Goal: Use online tool/utility: Utilize a website feature to perform a specific function

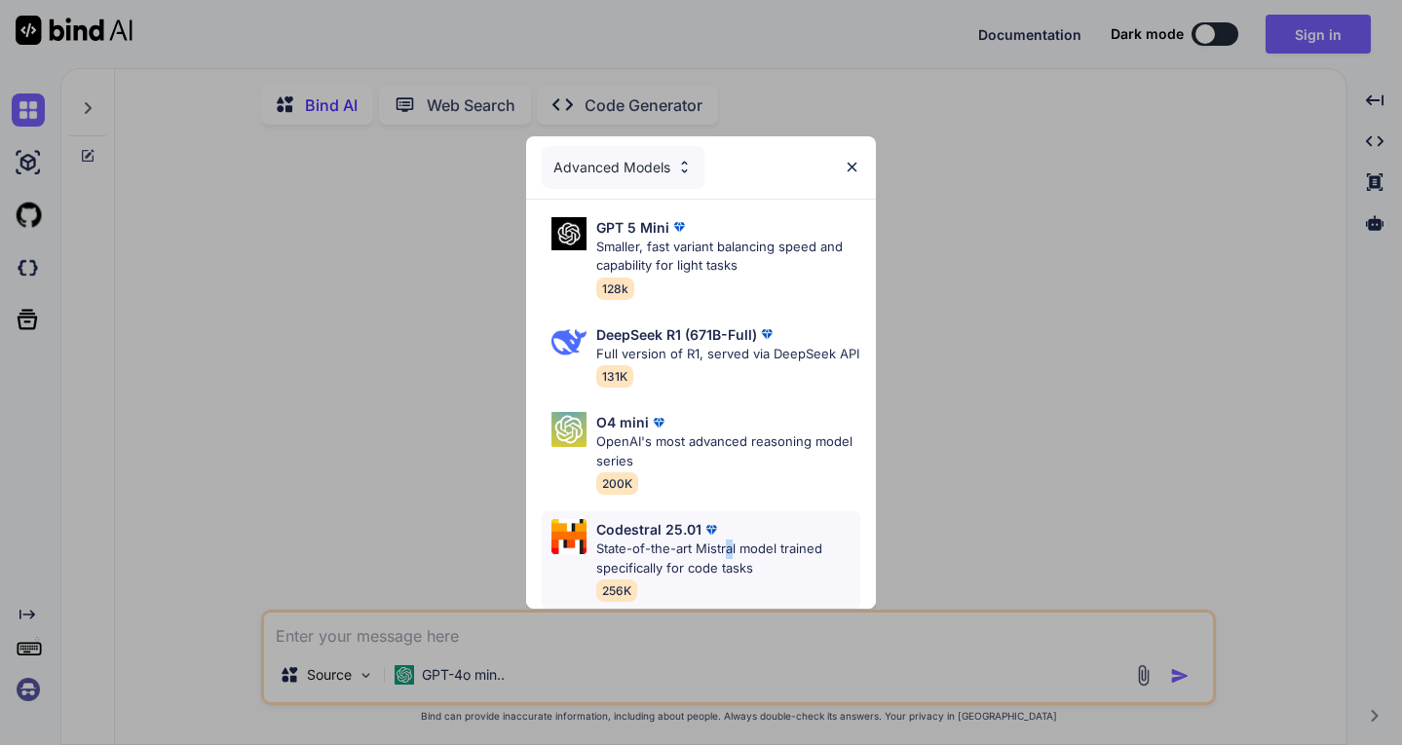
click at [729, 559] on p "State-of-the-art Mistral model trained specifically for code tasks" at bounding box center [728, 559] width 265 height 38
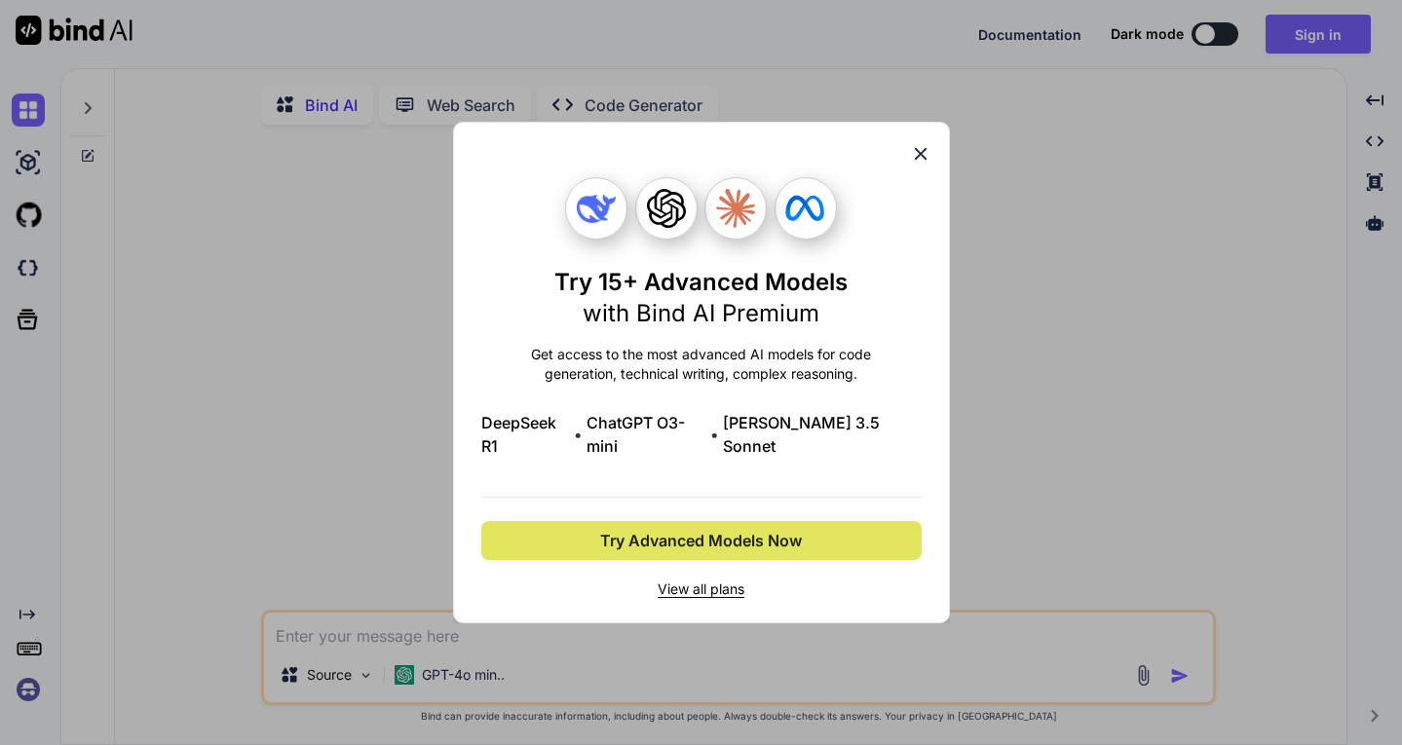
click at [814, 526] on button "Try Advanced Models Now" at bounding box center [701, 540] width 440 height 39
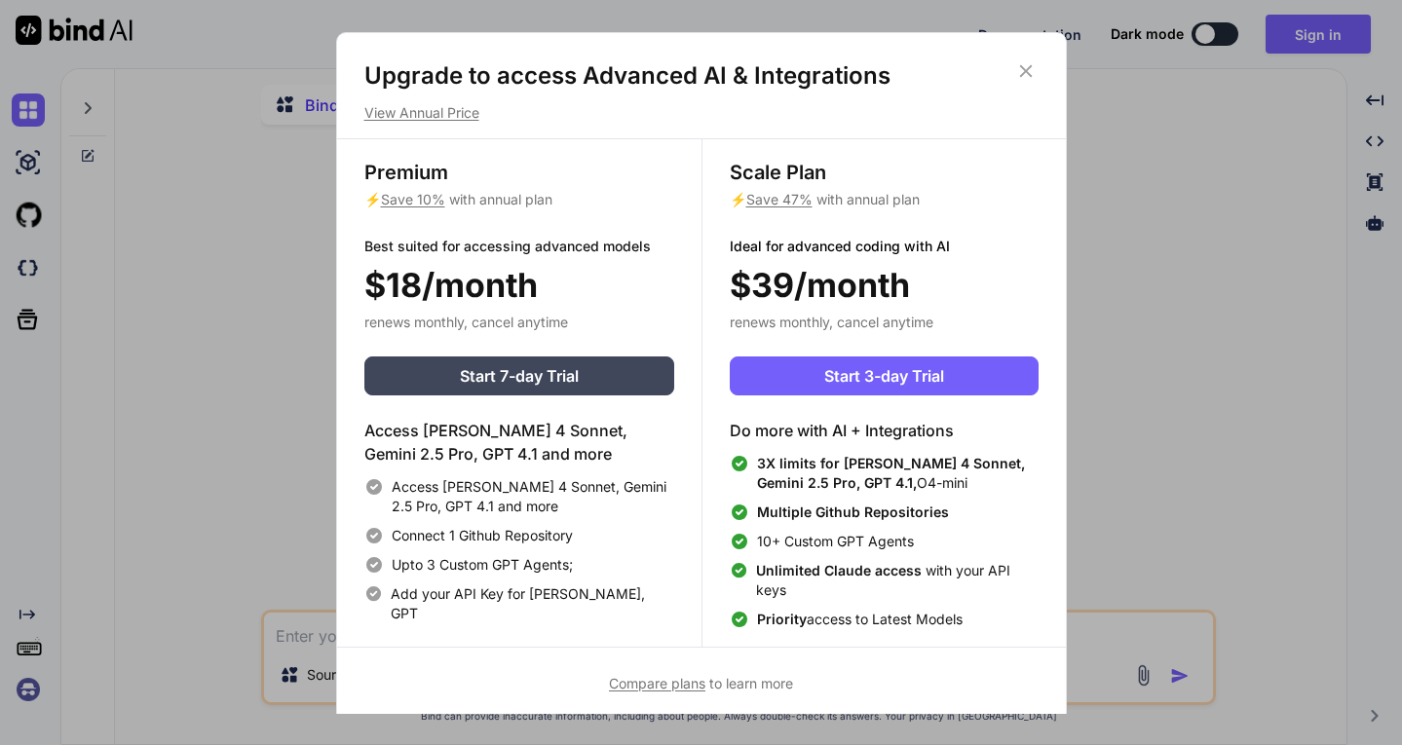
scroll to position [9, 0]
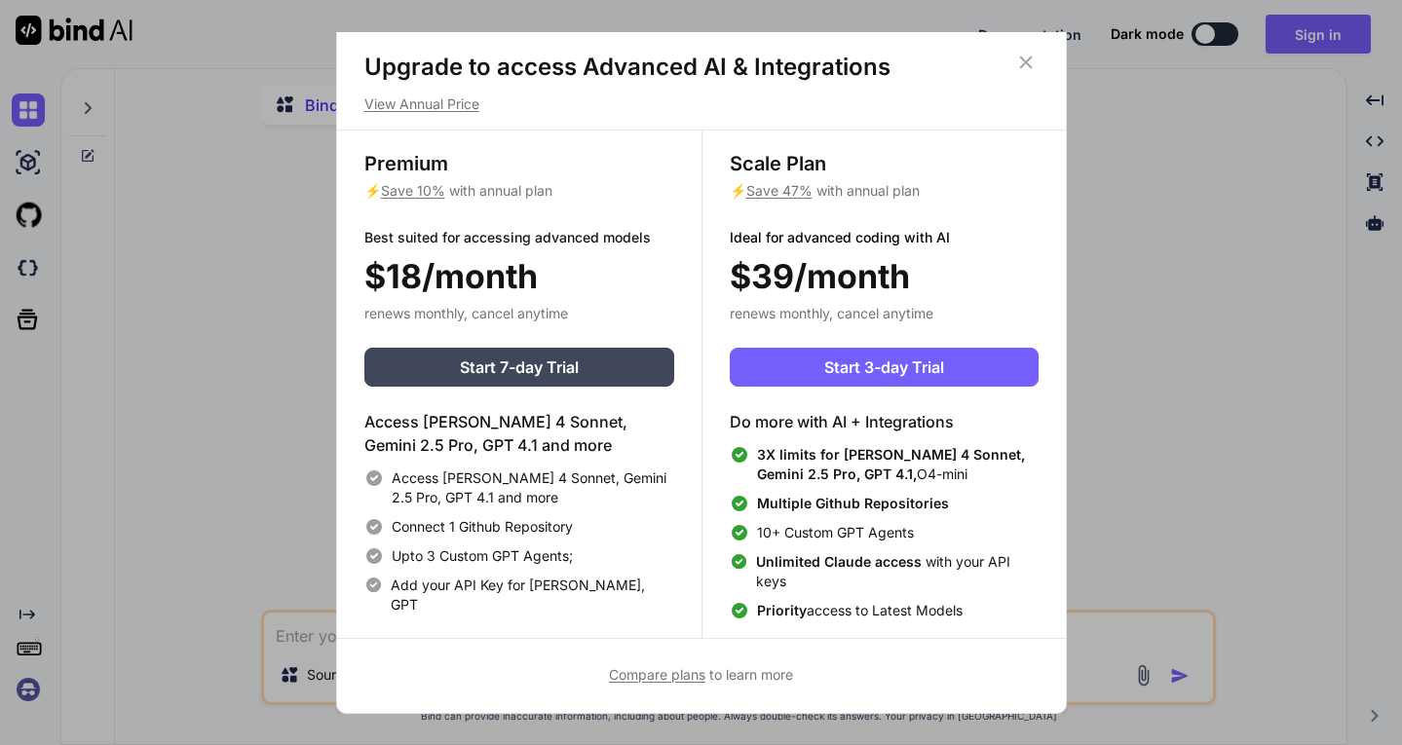
click at [1021, 69] on icon at bounding box center [1025, 62] width 21 height 21
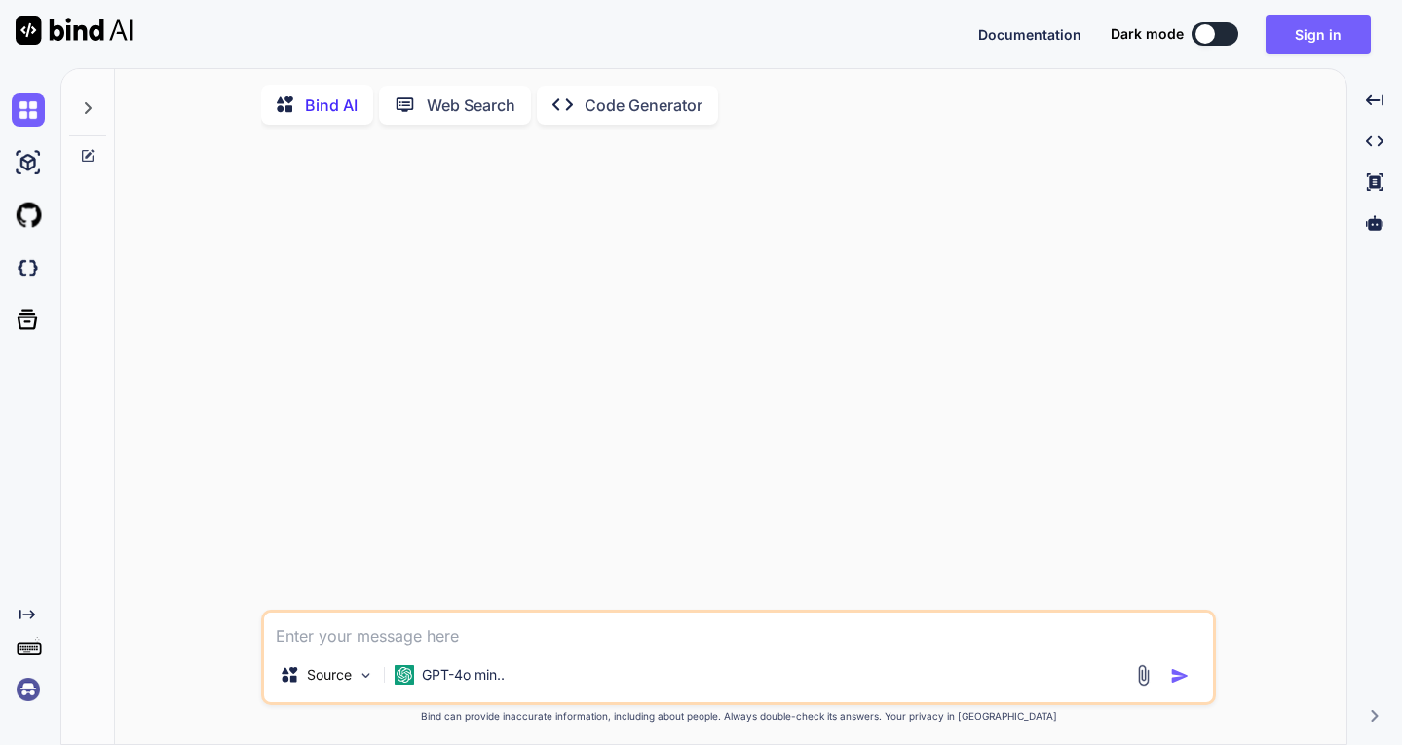
click at [438, 637] on textarea at bounding box center [738, 630] width 949 height 35
click at [471, 682] on p "GPT-4o min.." at bounding box center [463, 674] width 83 height 19
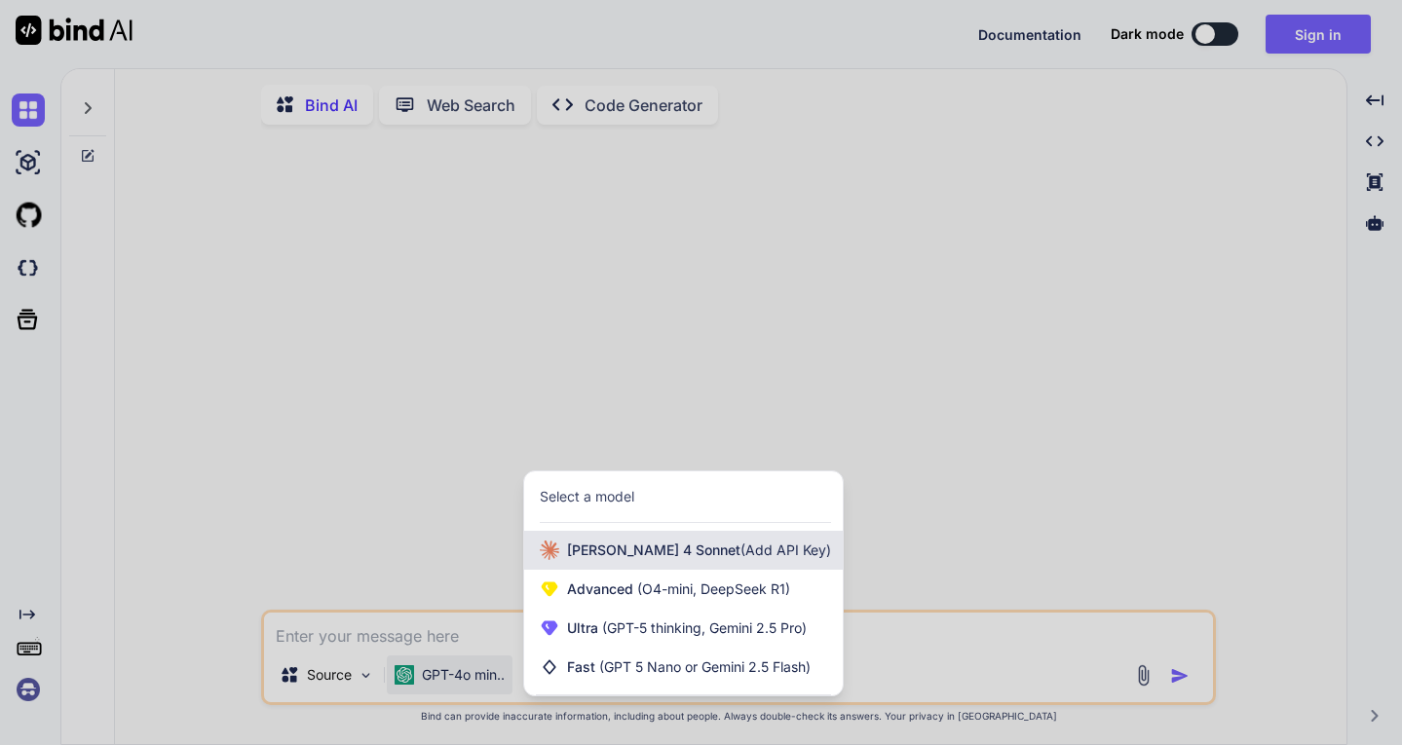
click at [677, 555] on span "Claude 4 Sonnet (Add API Key)" at bounding box center [699, 550] width 264 height 19
type textarea "x"
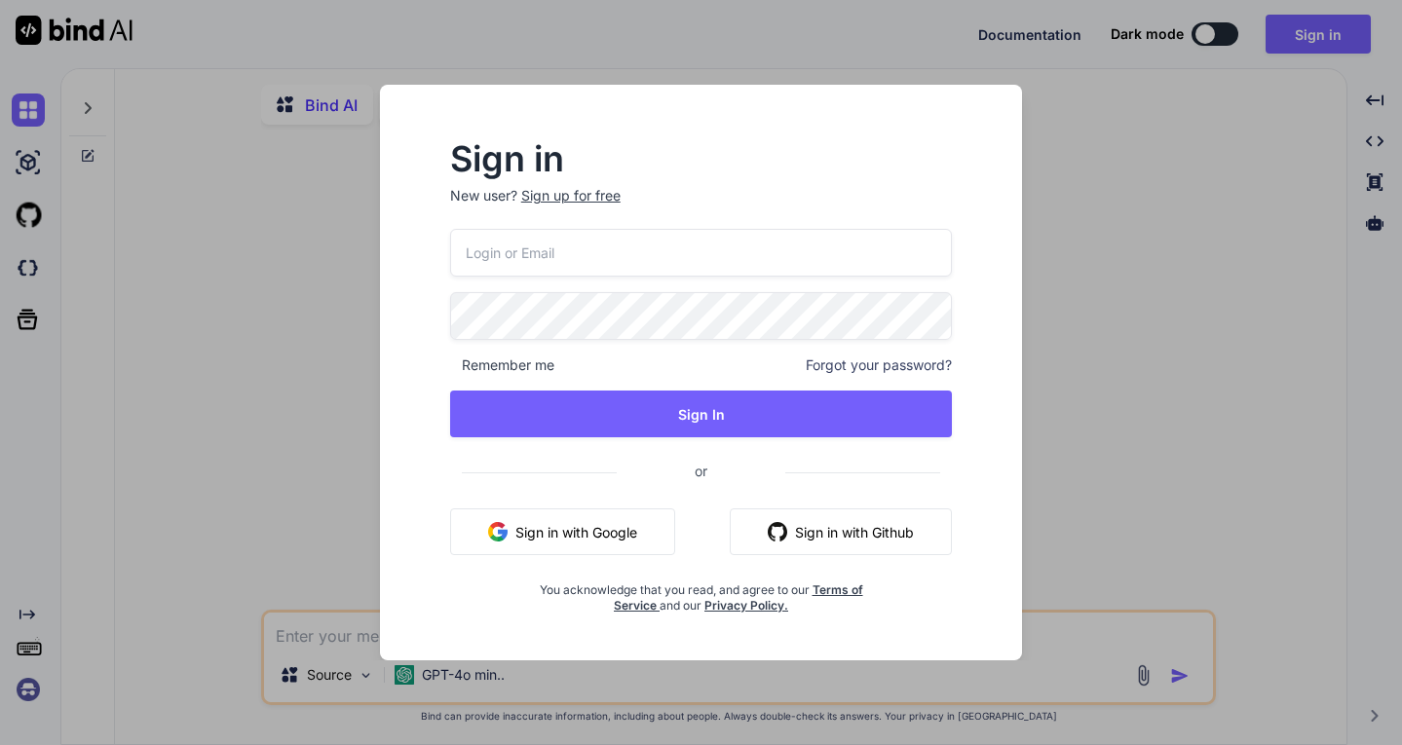
click at [654, 514] on button "Sign in with Google" at bounding box center [562, 531] width 225 height 47
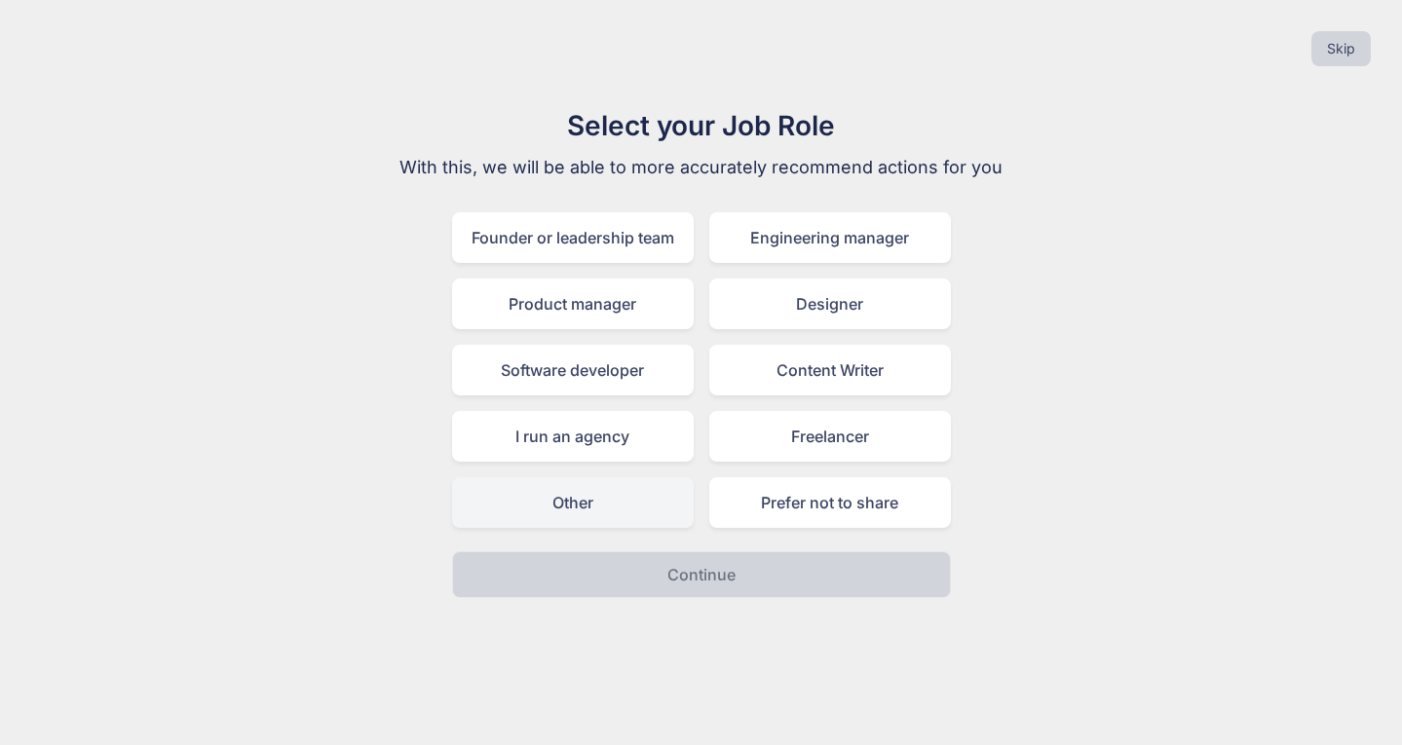
click at [627, 496] on div "Other" at bounding box center [573, 502] width 242 height 51
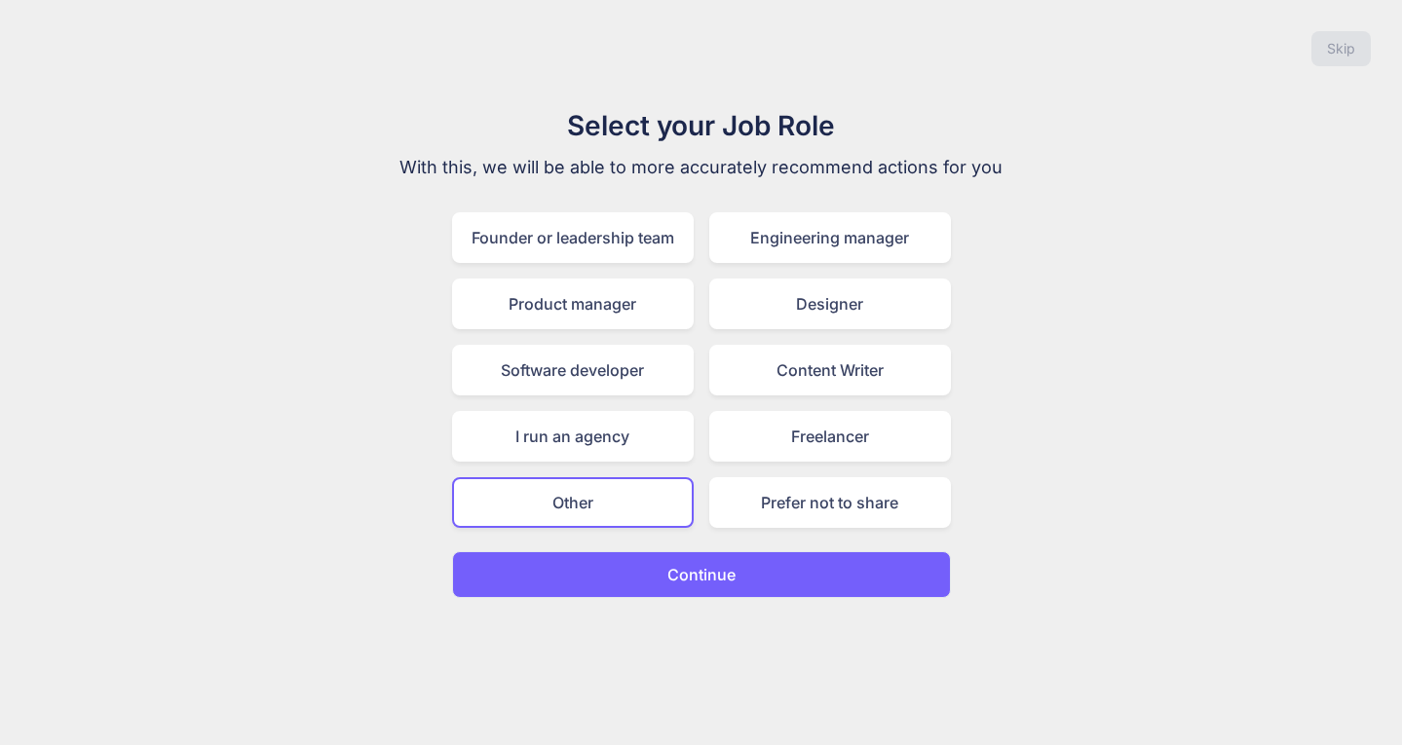
click at [675, 564] on button "Continue" at bounding box center [701, 574] width 499 height 47
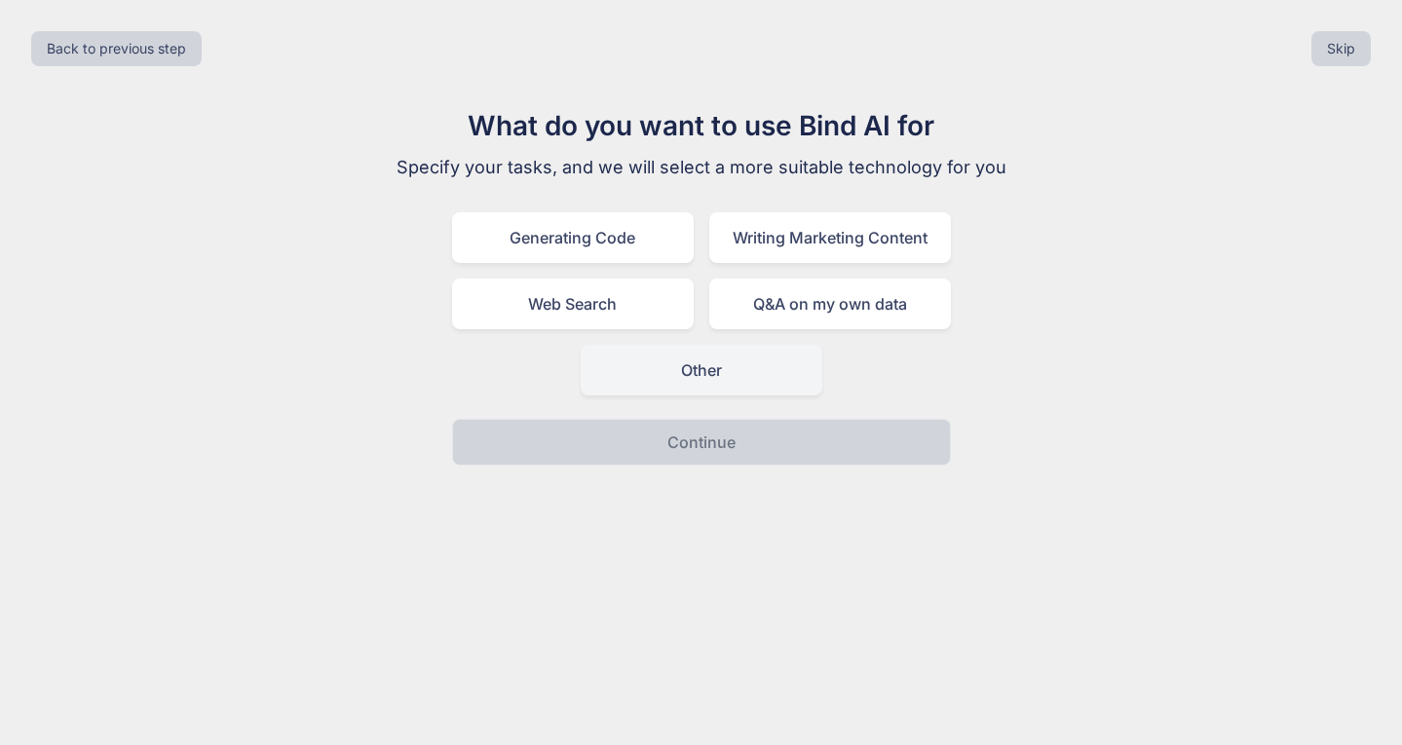
click at [686, 382] on div "Other" at bounding box center [702, 370] width 242 height 51
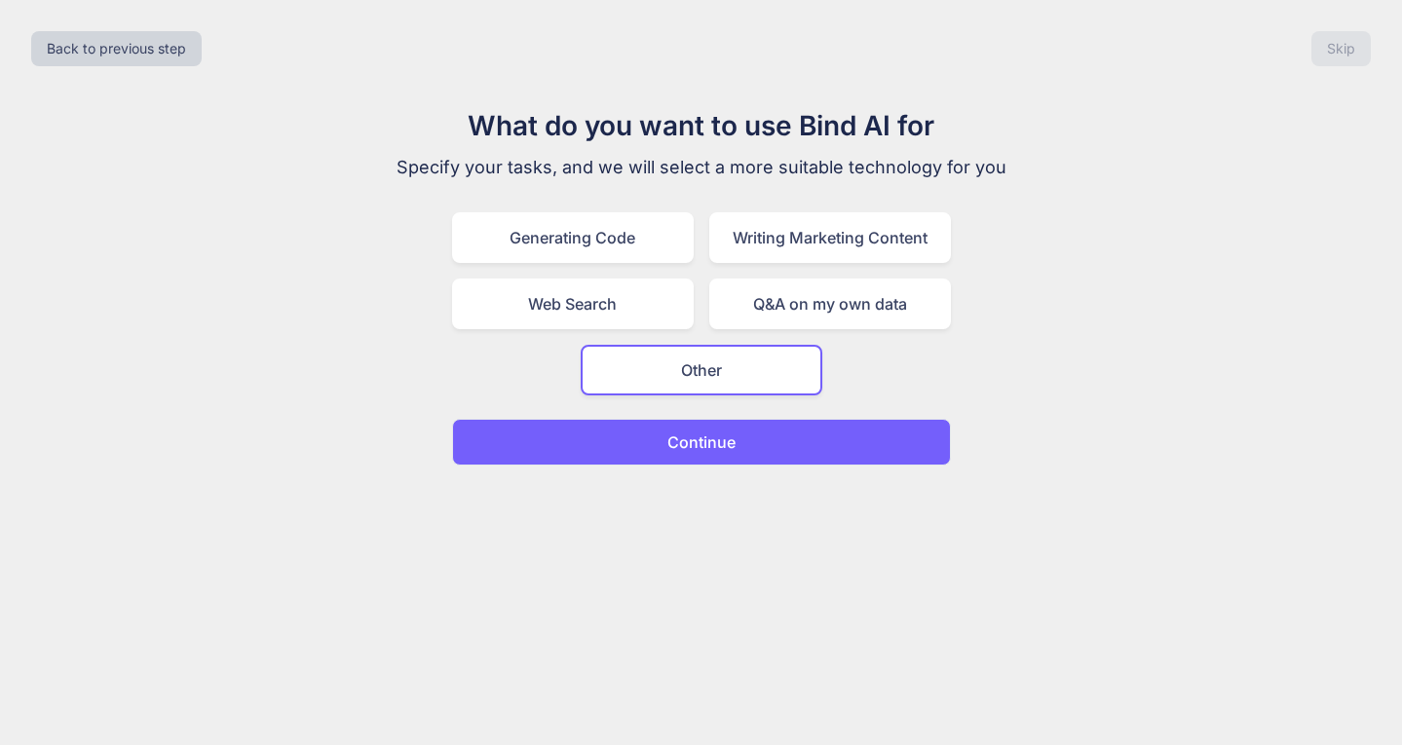
click at [686, 461] on button "Continue" at bounding box center [701, 442] width 499 height 47
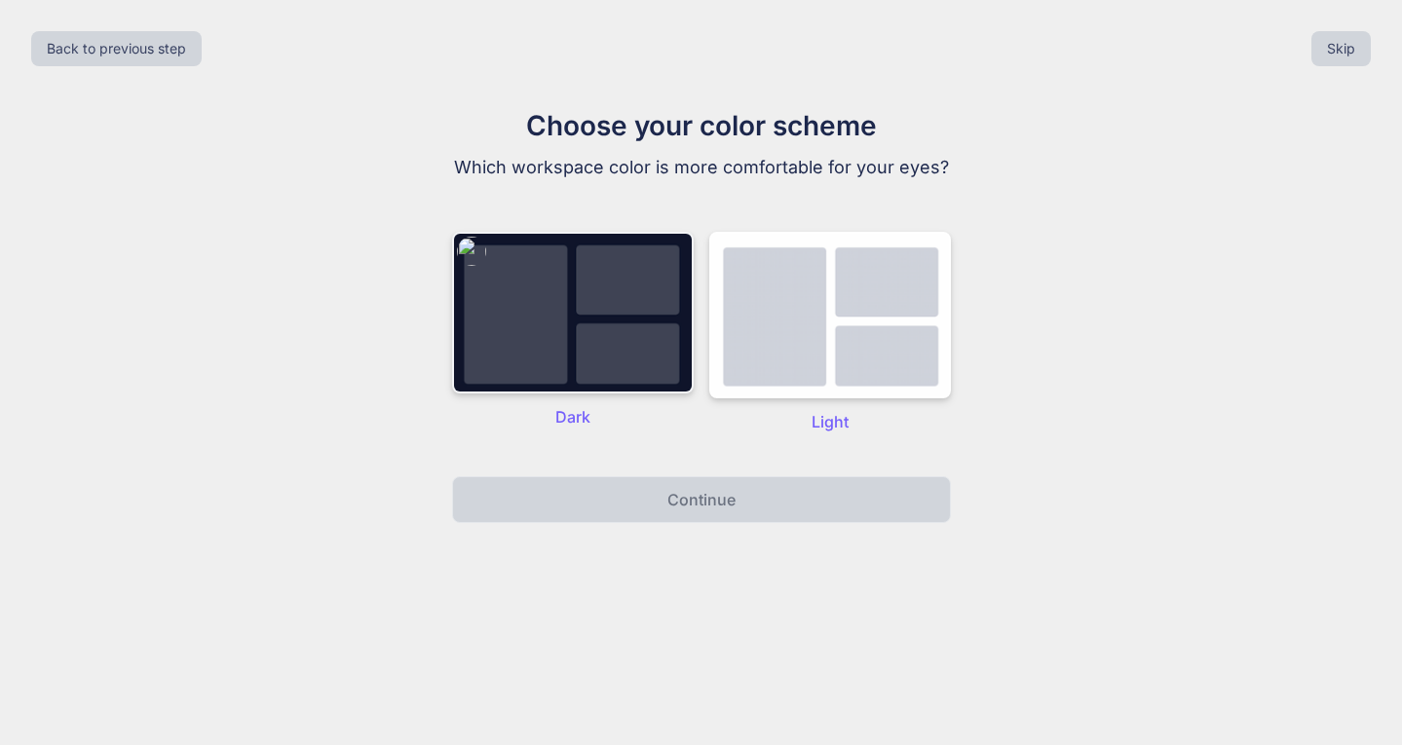
click at [630, 356] on img at bounding box center [573, 313] width 242 height 162
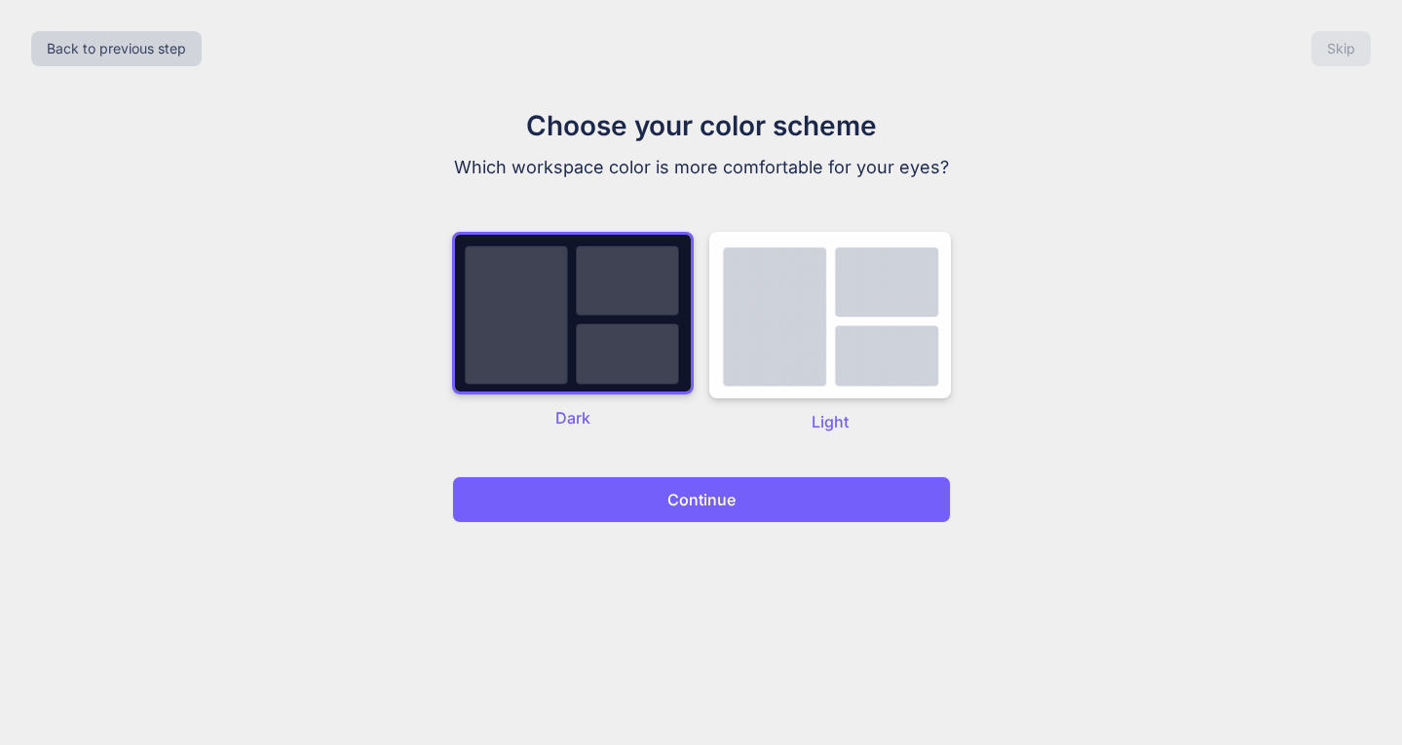
click at [705, 495] on p "Continue" at bounding box center [701, 499] width 68 height 23
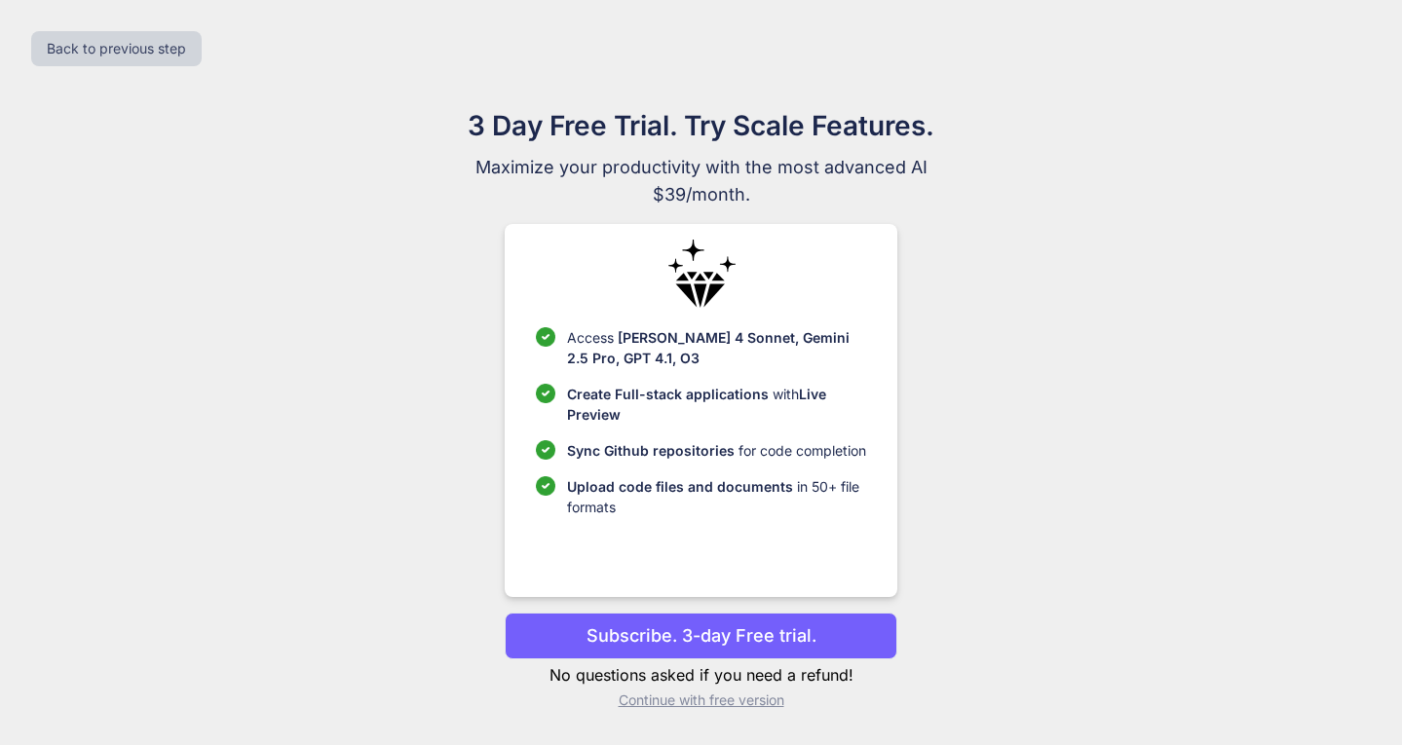
click at [743, 631] on p "Subscribe. 3-day Free trial." at bounding box center [701, 635] width 230 height 26
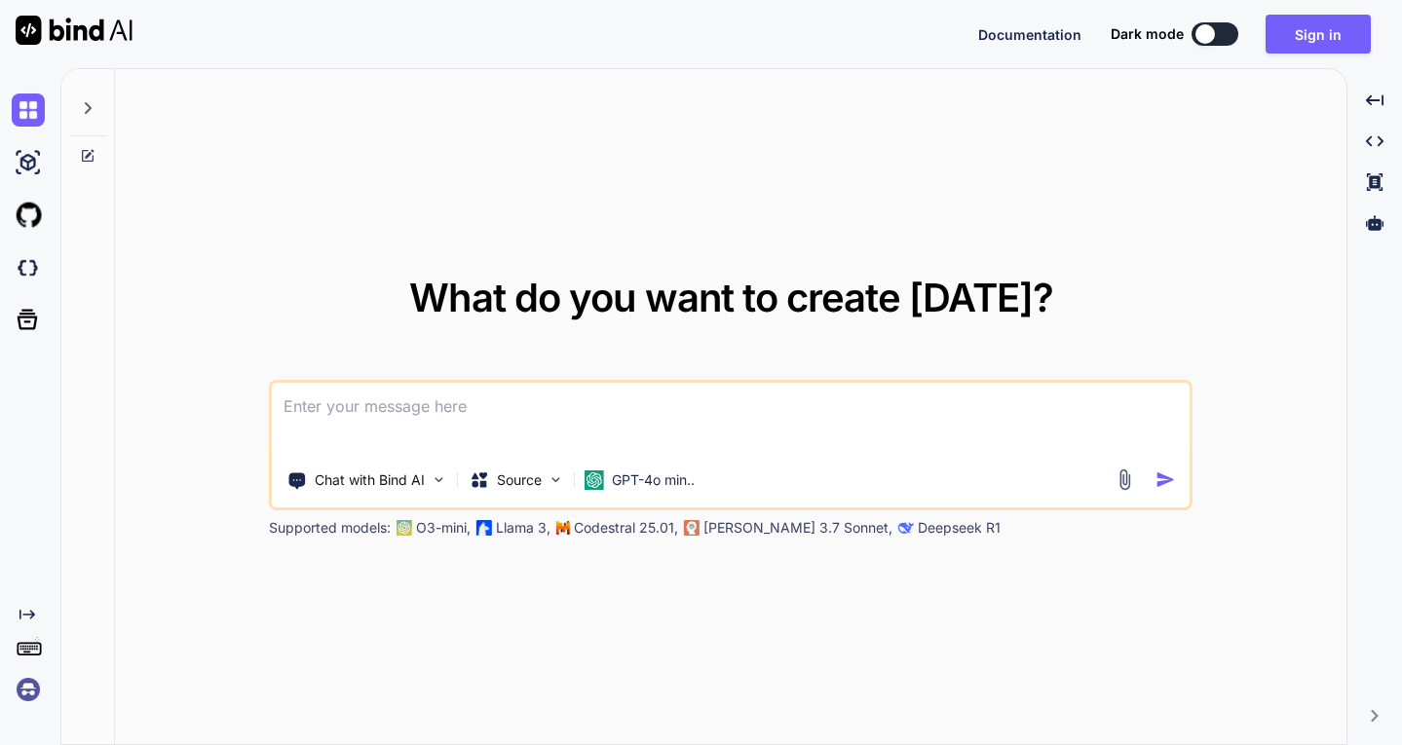
click at [808, 418] on textarea at bounding box center [731, 419] width 918 height 72
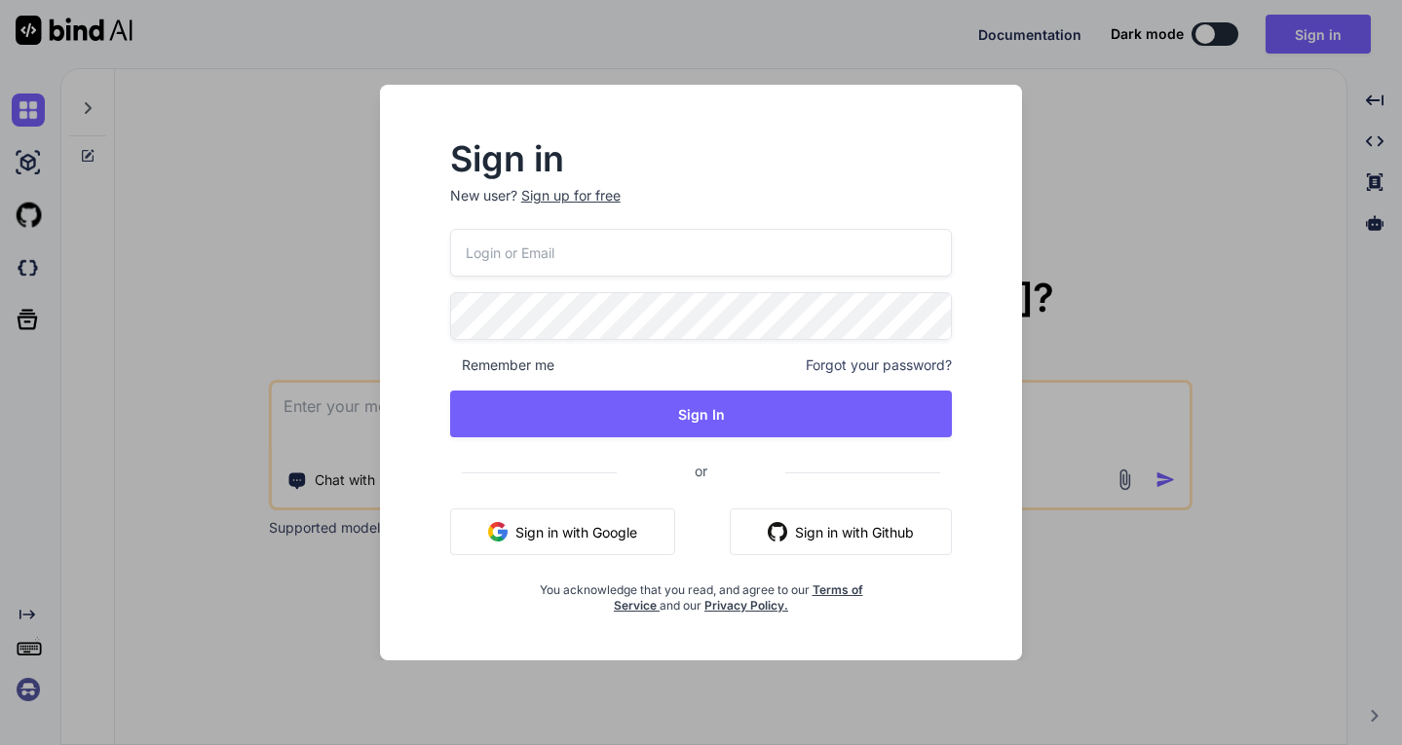
click at [592, 538] on button "Sign in with Google" at bounding box center [562, 531] width 225 height 47
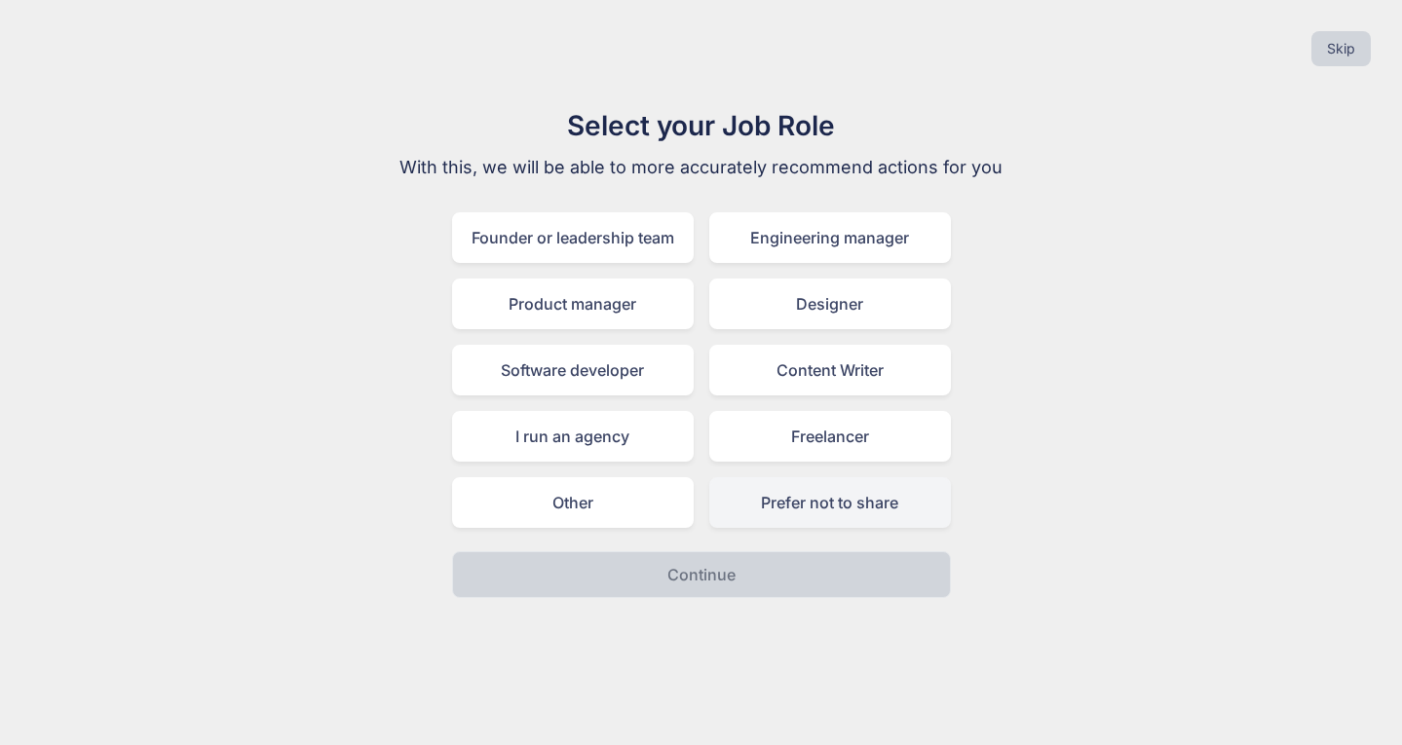
click at [816, 504] on div "Prefer not to share" at bounding box center [830, 502] width 242 height 51
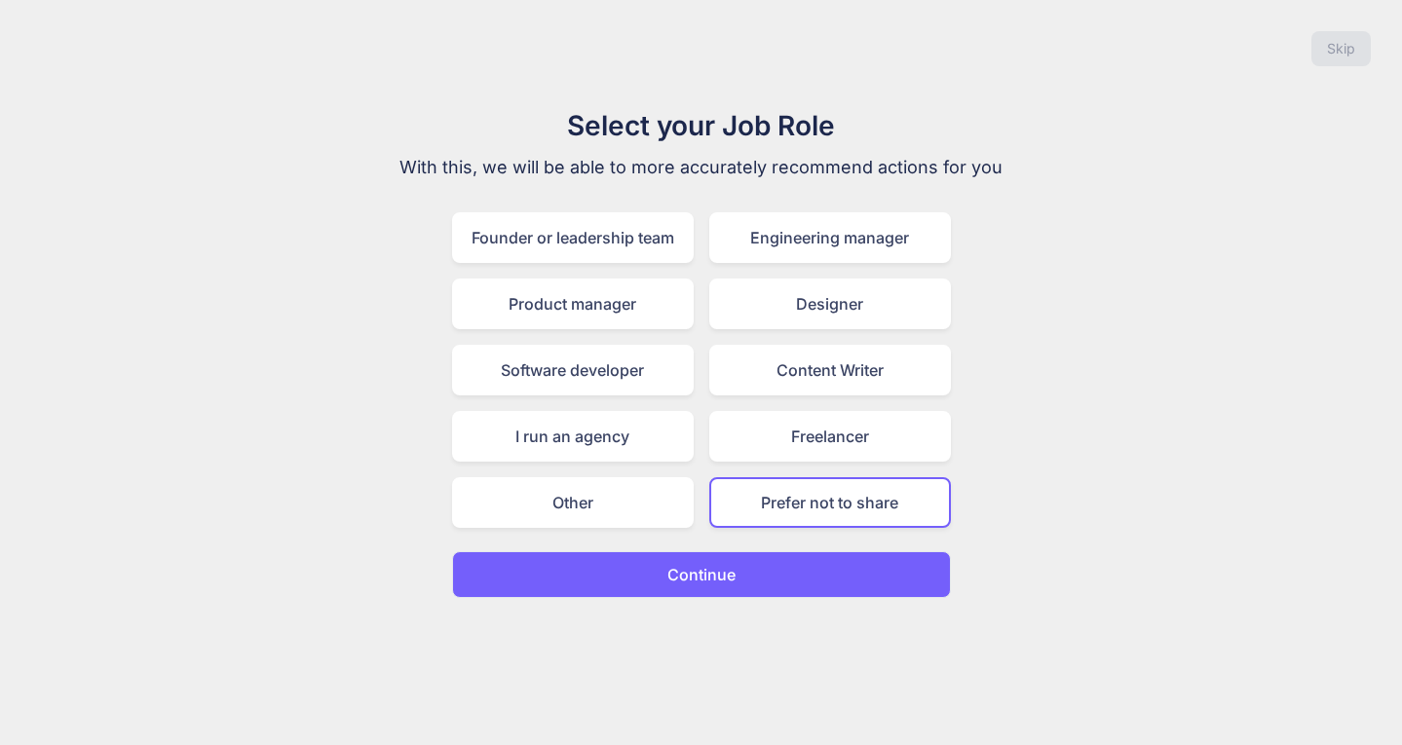
click at [797, 571] on button "Continue" at bounding box center [701, 574] width 499 height 47
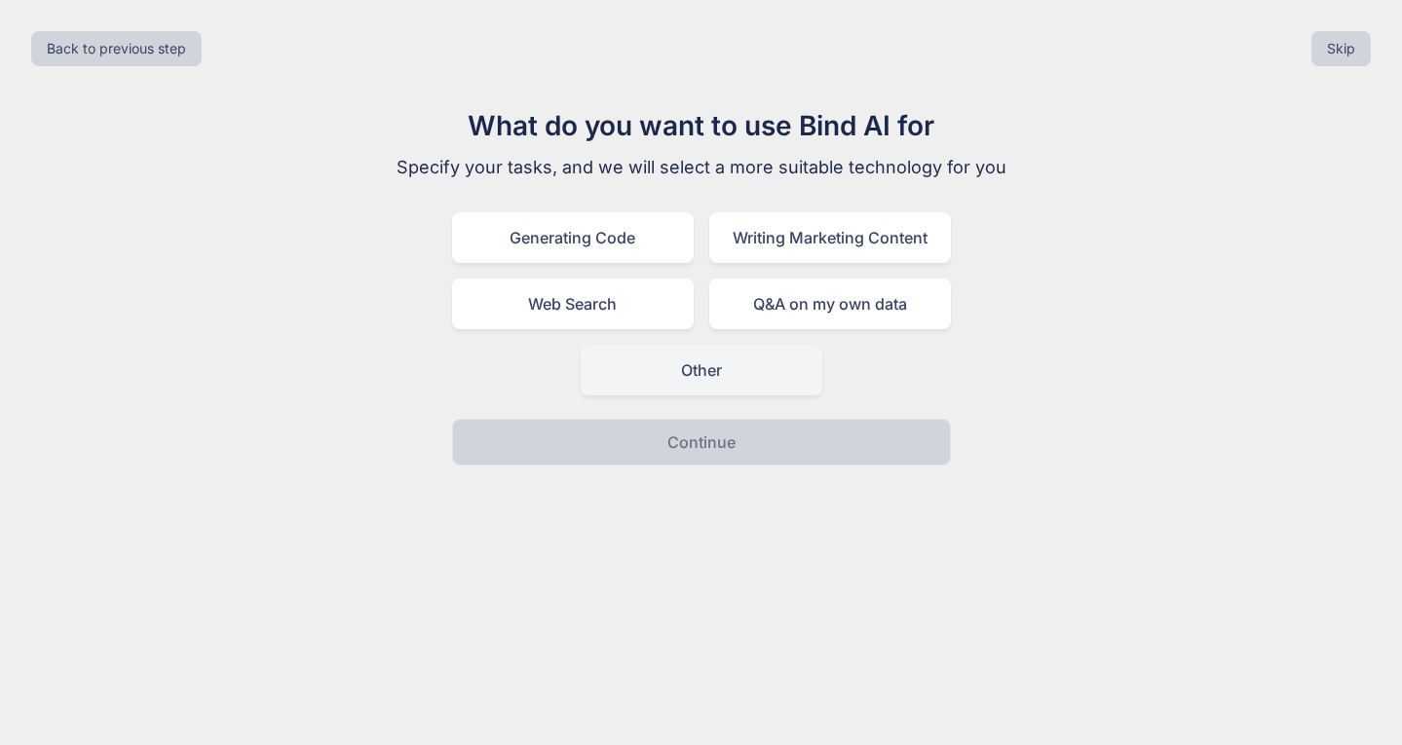
click at [732, 357] on div "Other" at bounding box center [702, 370] width 242 height 51
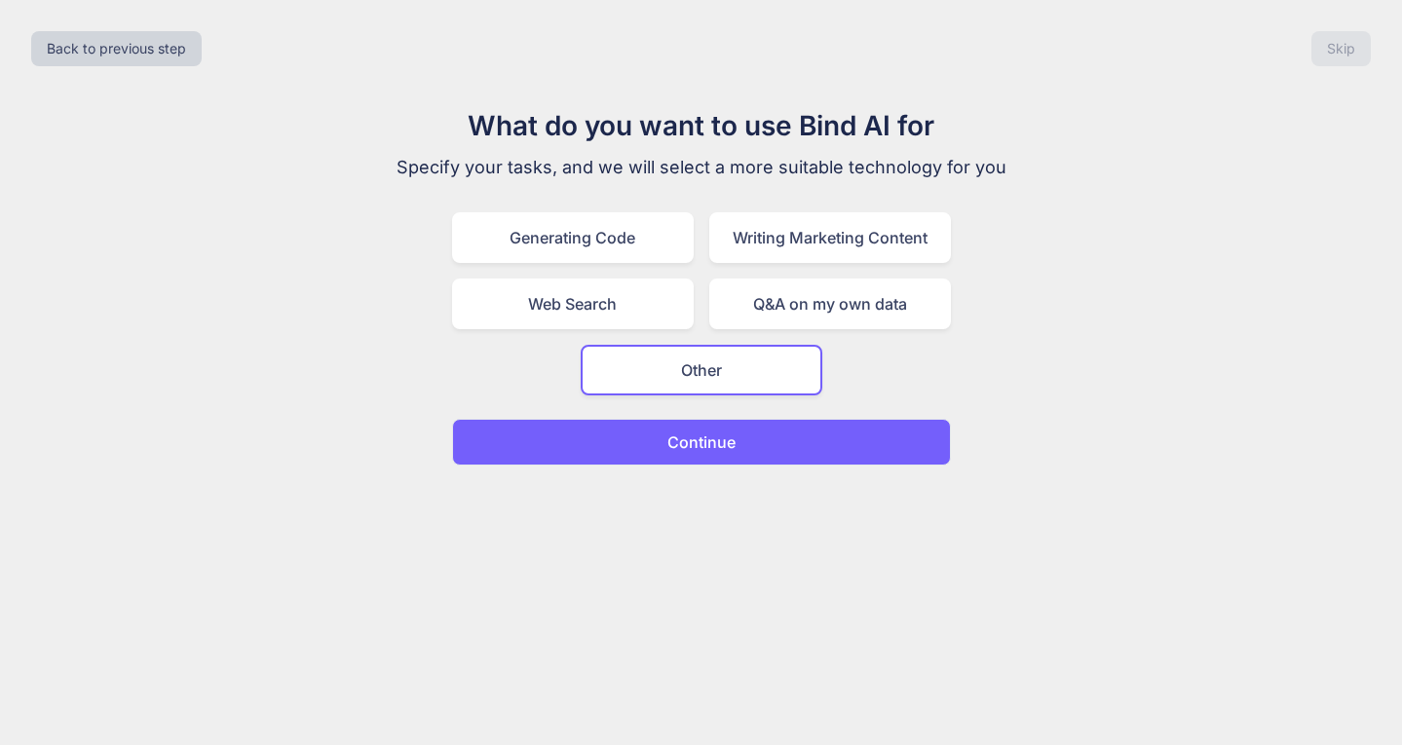
click at [736, 442] on button "Continue" at bounding box center [701, 442] width 499 height 47
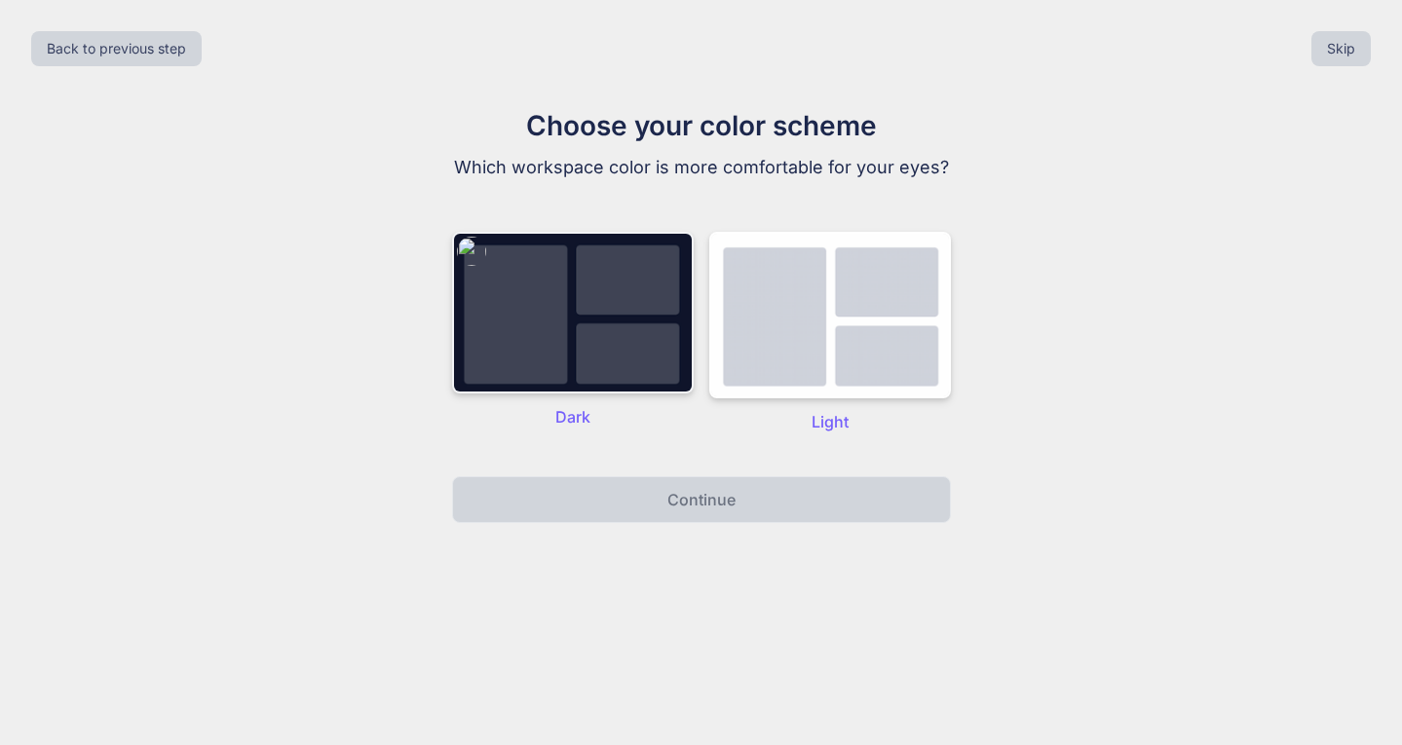
click at [618, 310] on img at bounding box center [573, 313] width 242 height 162
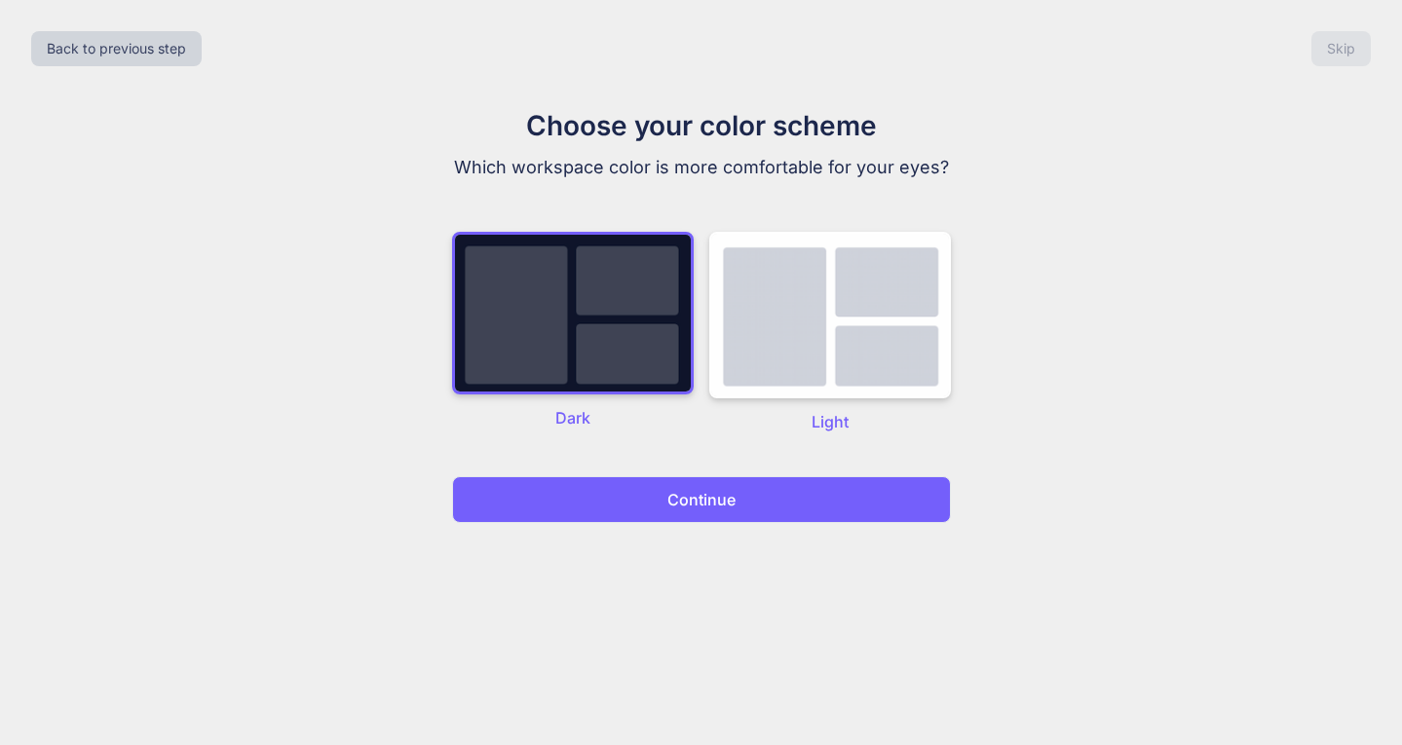
drag, startPoint x: 651, startPoint y: 463, endPoint x: 660, endPoint y: 494, distance: 32.7
click at [652, 465] on div "Choose your color scheme Which workspace color is more comfortable for your eye…" at bounding box center [701, 314] width 655 height 418
click at [669, 511] on button "Continue" at bounding box center [701, 499] width 499 height 47
click at [688, 483] on button "Continue" at bounding box center [701, 499] width 499 height 47
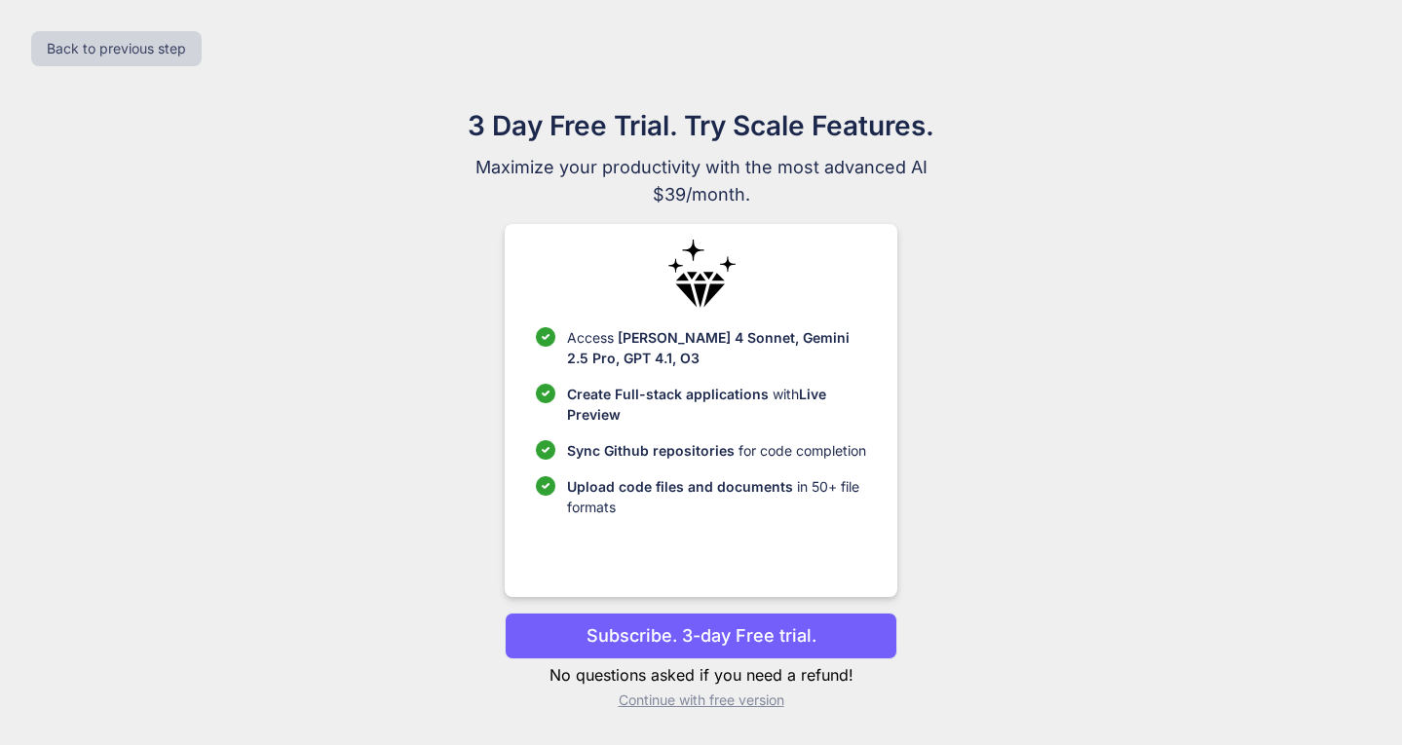
click at [743, 693] on p "Continue with free version" at bounding box center [701, 700] width 393 height 19
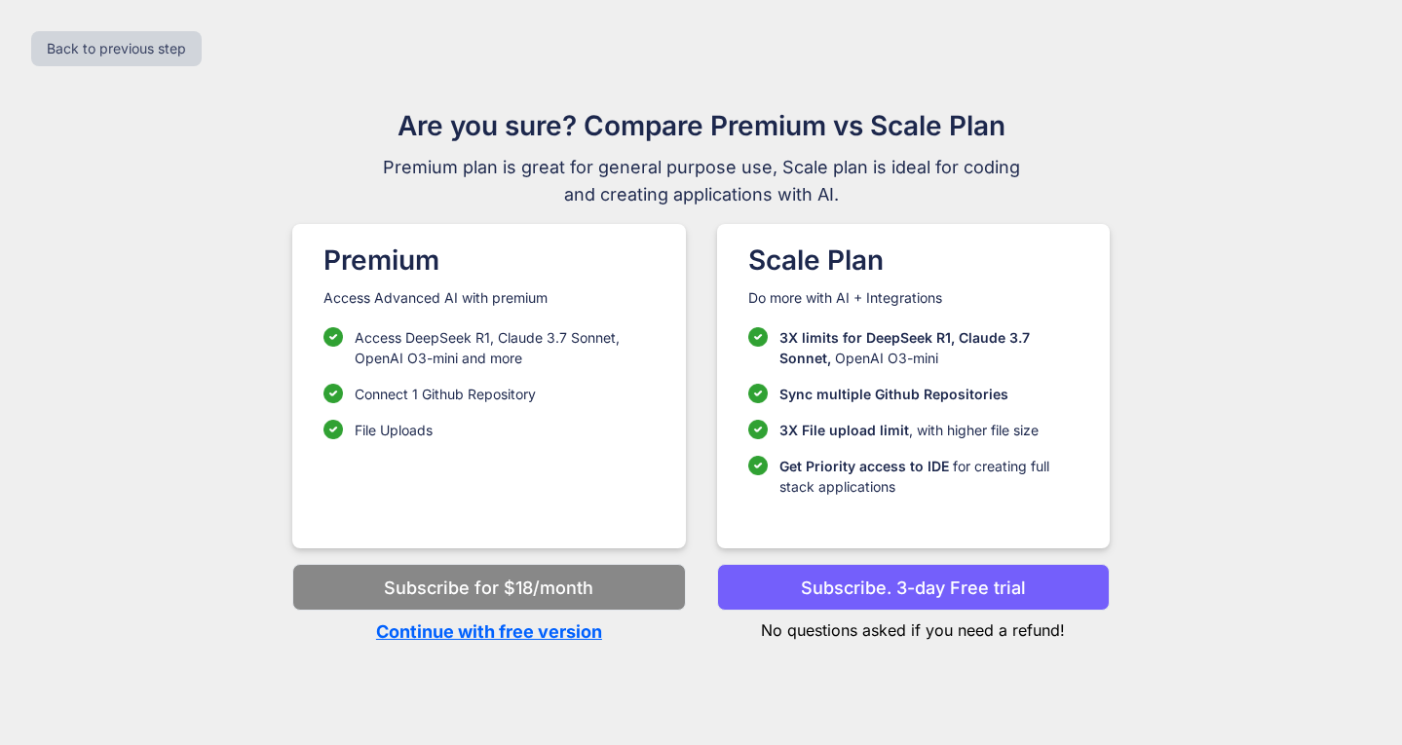
click at [509, 636] on p "Continue with free version" at bounding box center [488, 632] width 393 height 26
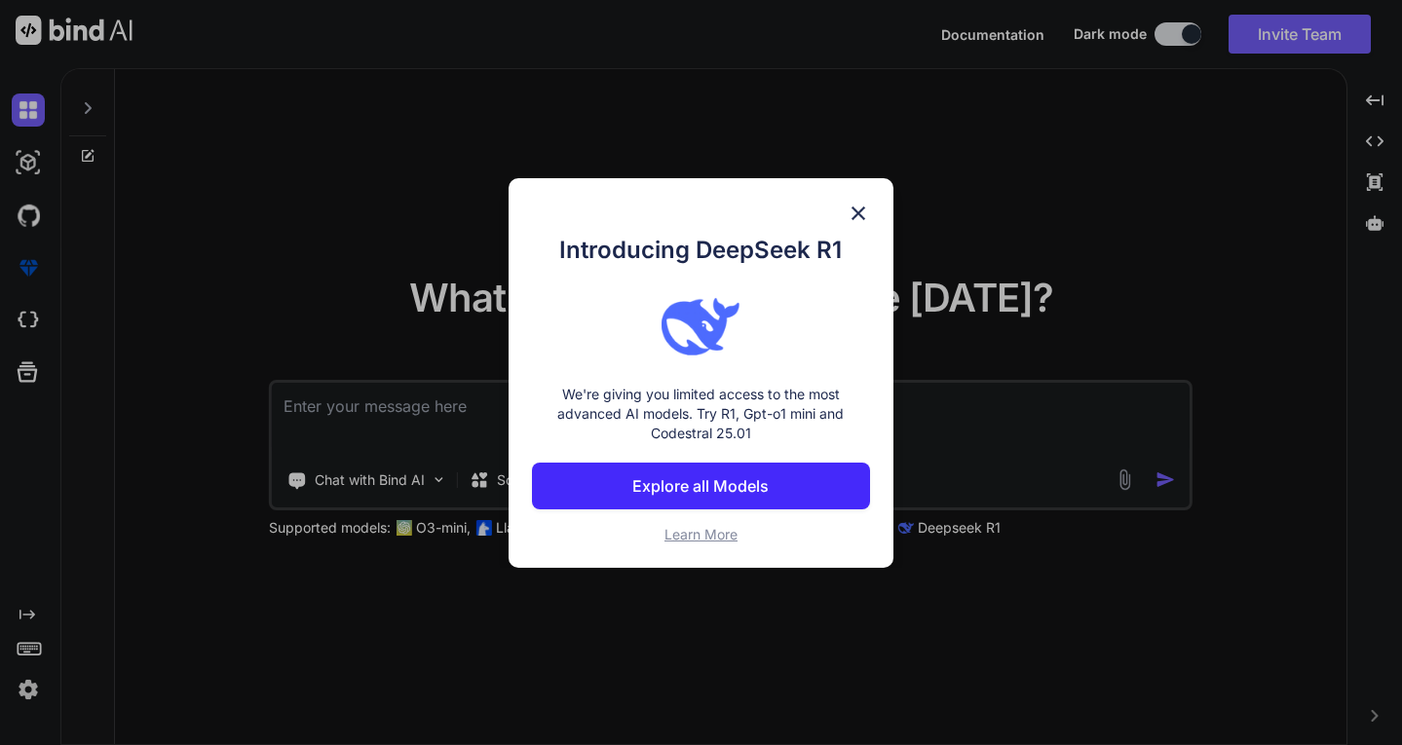
click at [689, 485] on p "Explore all Models" at bounding box center [700, 485] width 136 height 23
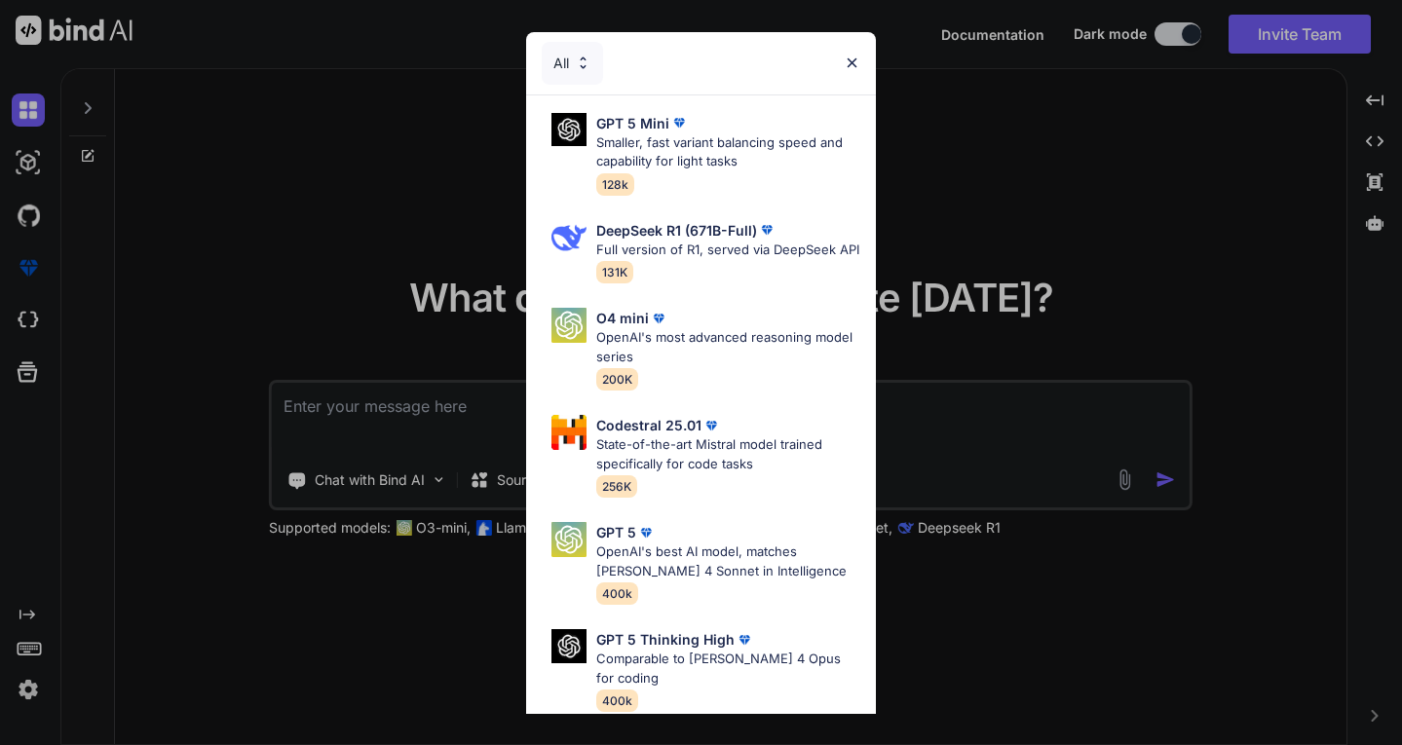
click at [963, 124] on div "All GPT 5 Mini Smaller, fast variant balancing speed and capability for light t…" at bounding box center [701, 372] width 1402 height 745
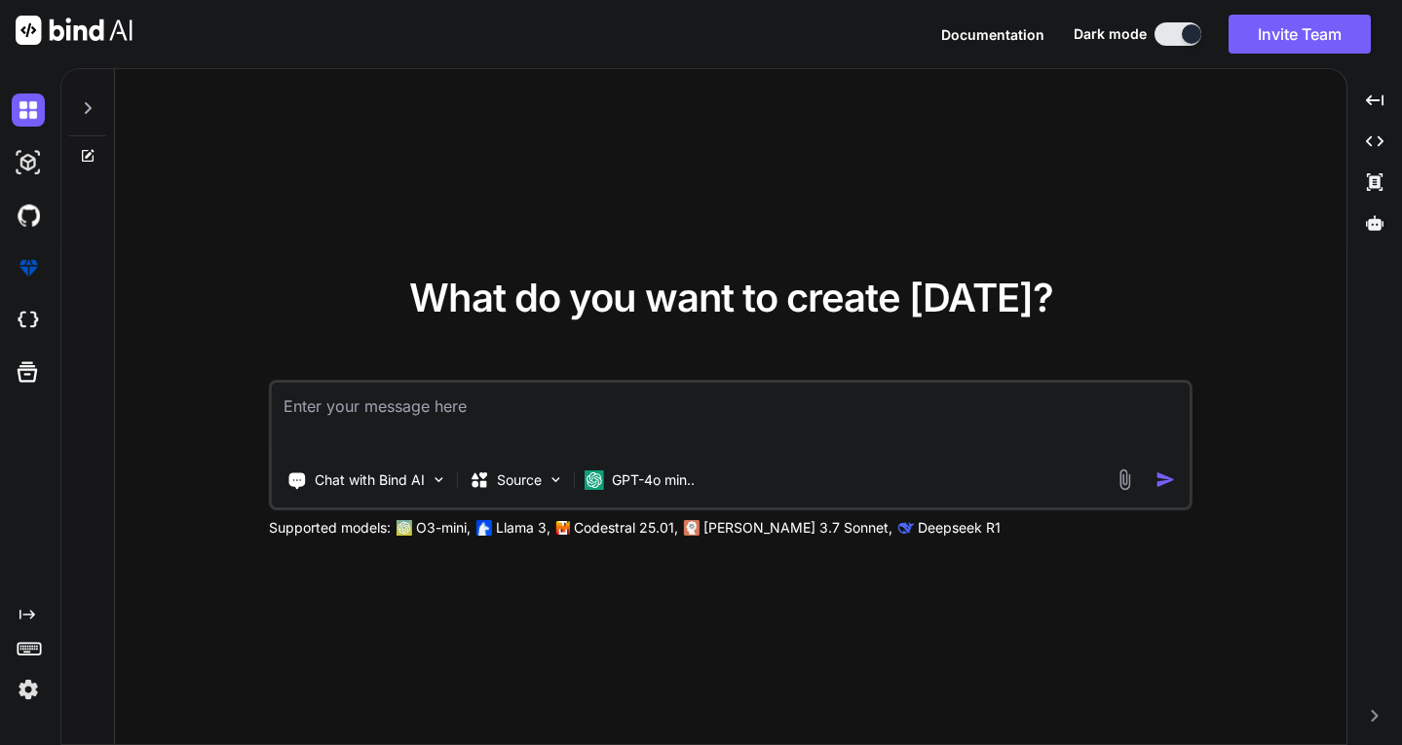
click at [564, 435] on textarea at bounding box center [731, 419] width 918 height 72
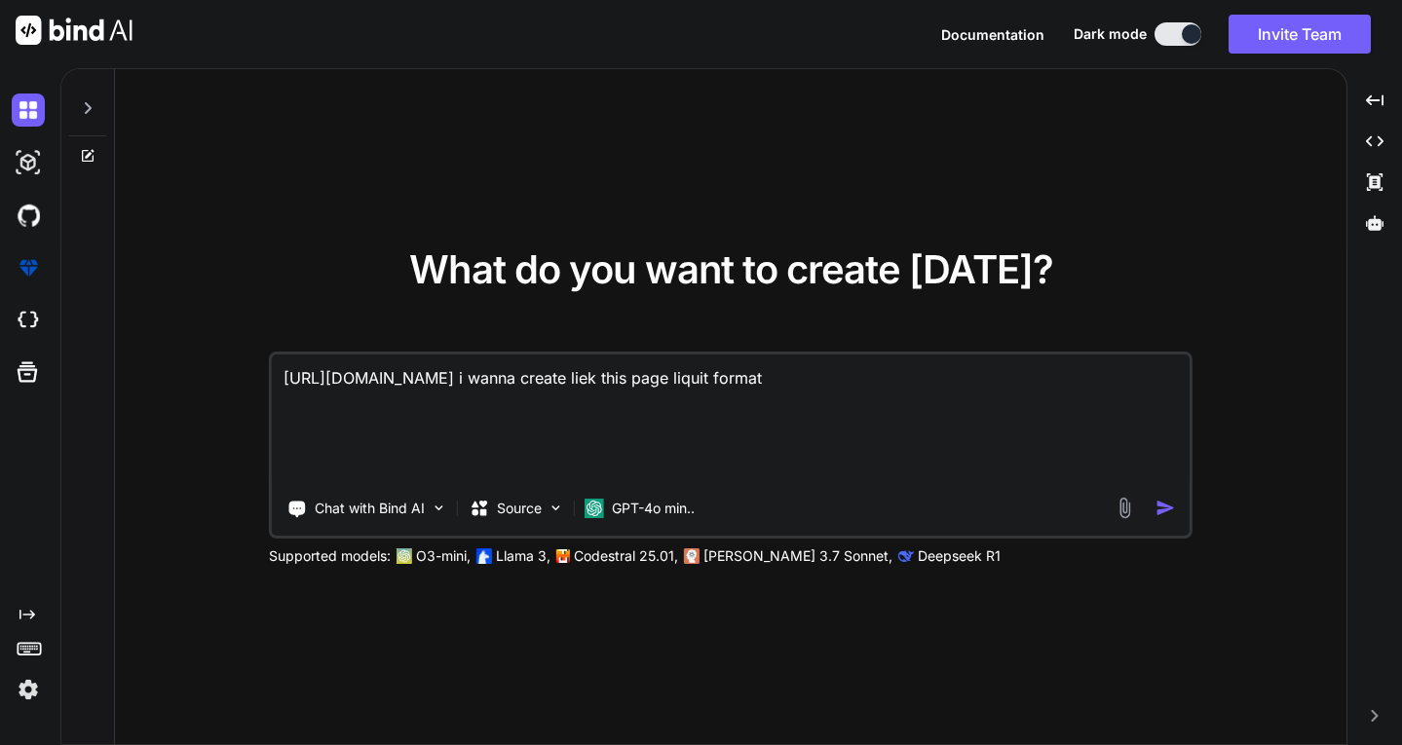
type textarea "[URL][DOMAIN_NAME] i wanna create liek this page liquit format"
click at [1147, 516] on div at bounding box center [1148, 508] width 70 height 22
click at [1158, 505] on img "button" at bounding box center [1165, 508] width 20 height 20
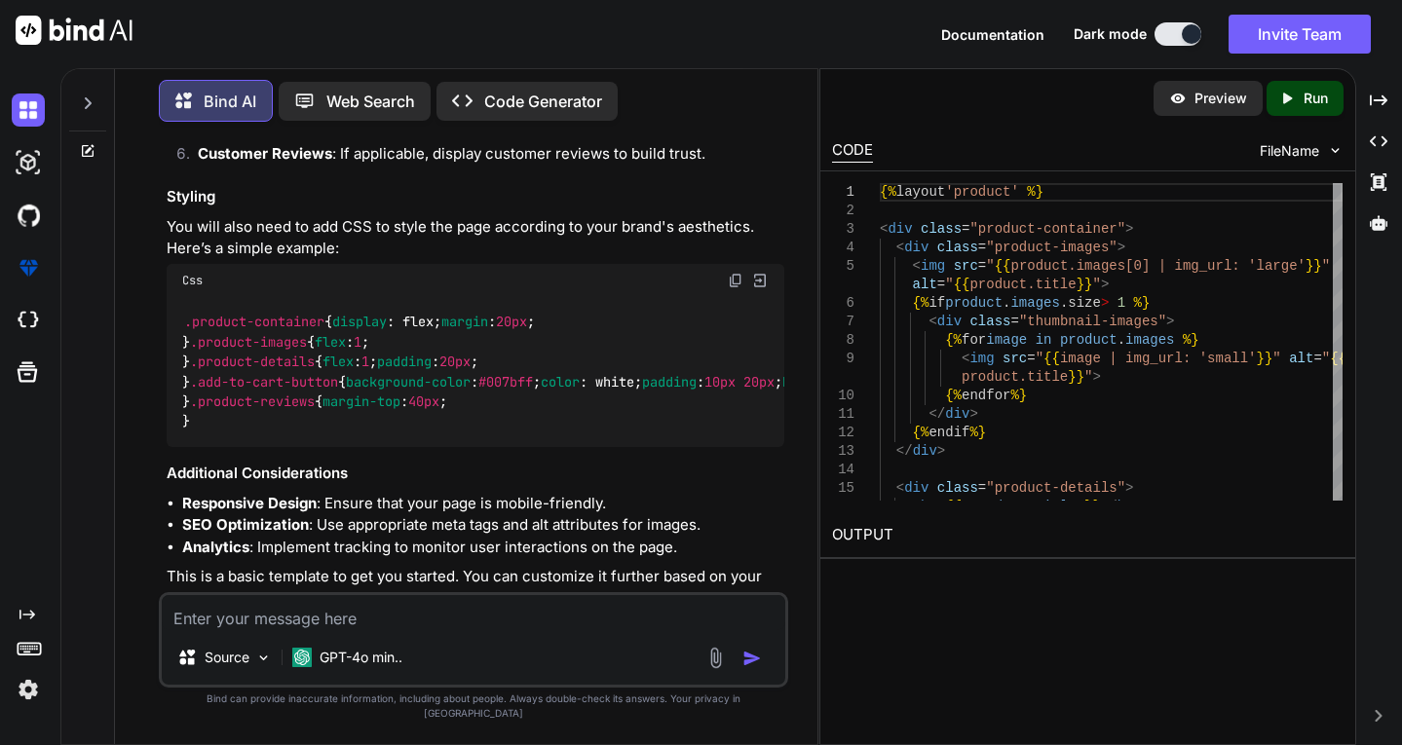
scroll to position [1753, 0]
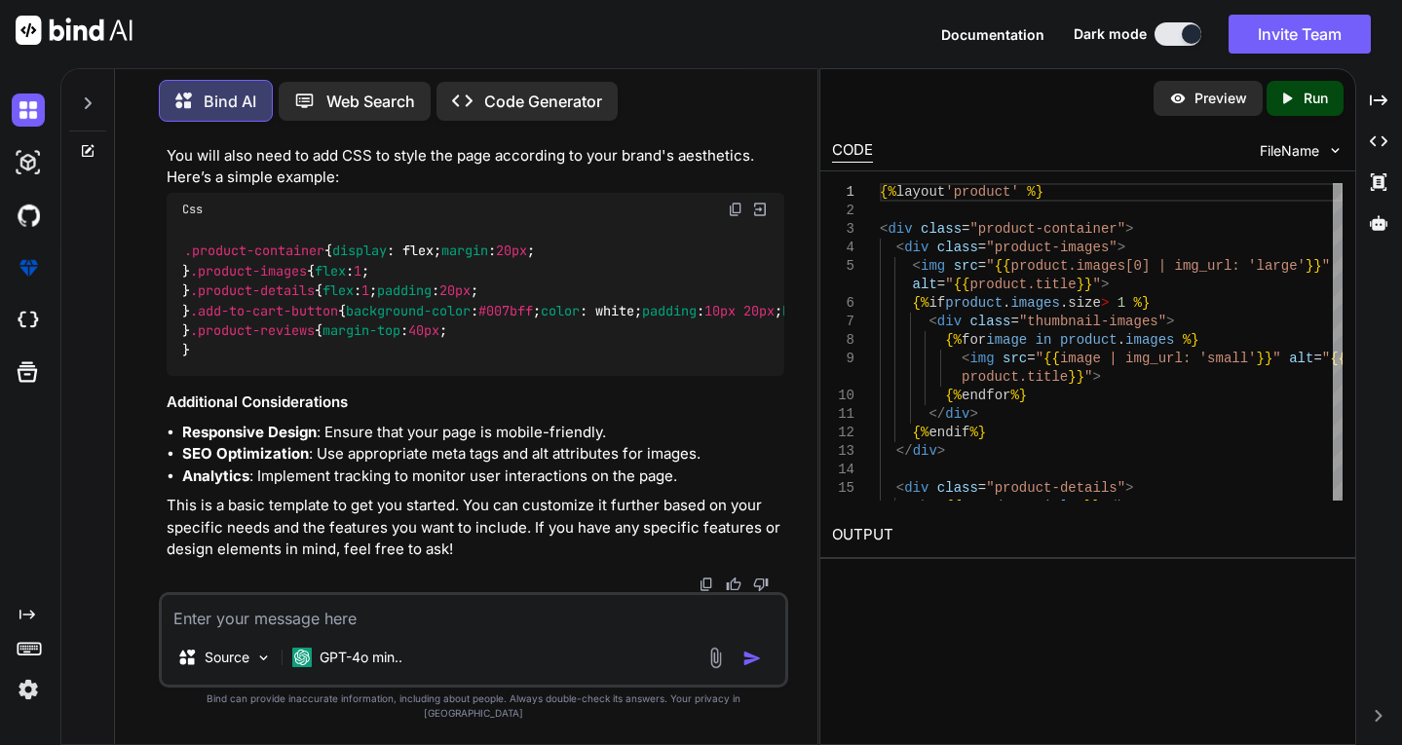
click at [1202, 108] on div "Preview" at bounding box center [1207, 98] width 109 height 35
click at [1327, 100] on p "Run" at bounding box center [1315, 98] width 24 height 19
click at [385, 90] on p "Web Search" at bounding box center [370, 101] width 89 height 23
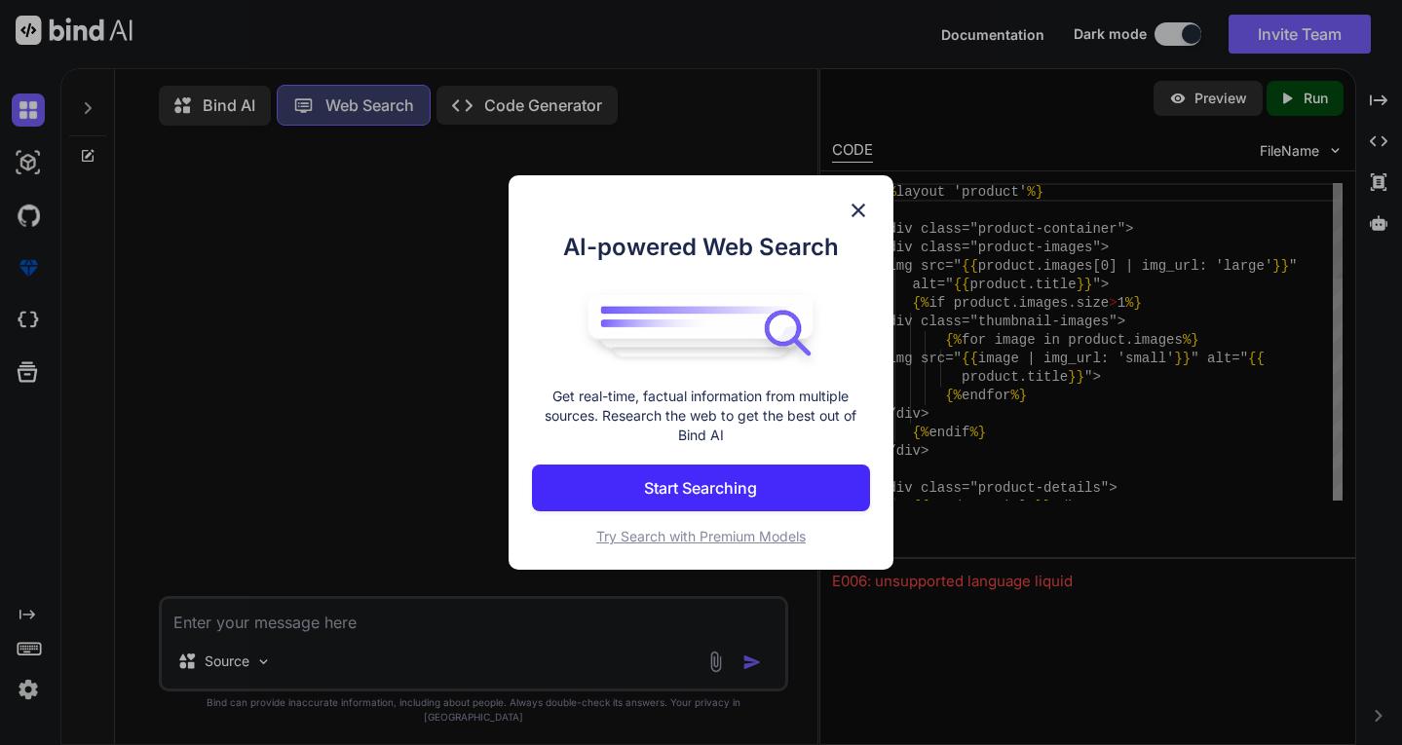
scroll to position [9, 0]
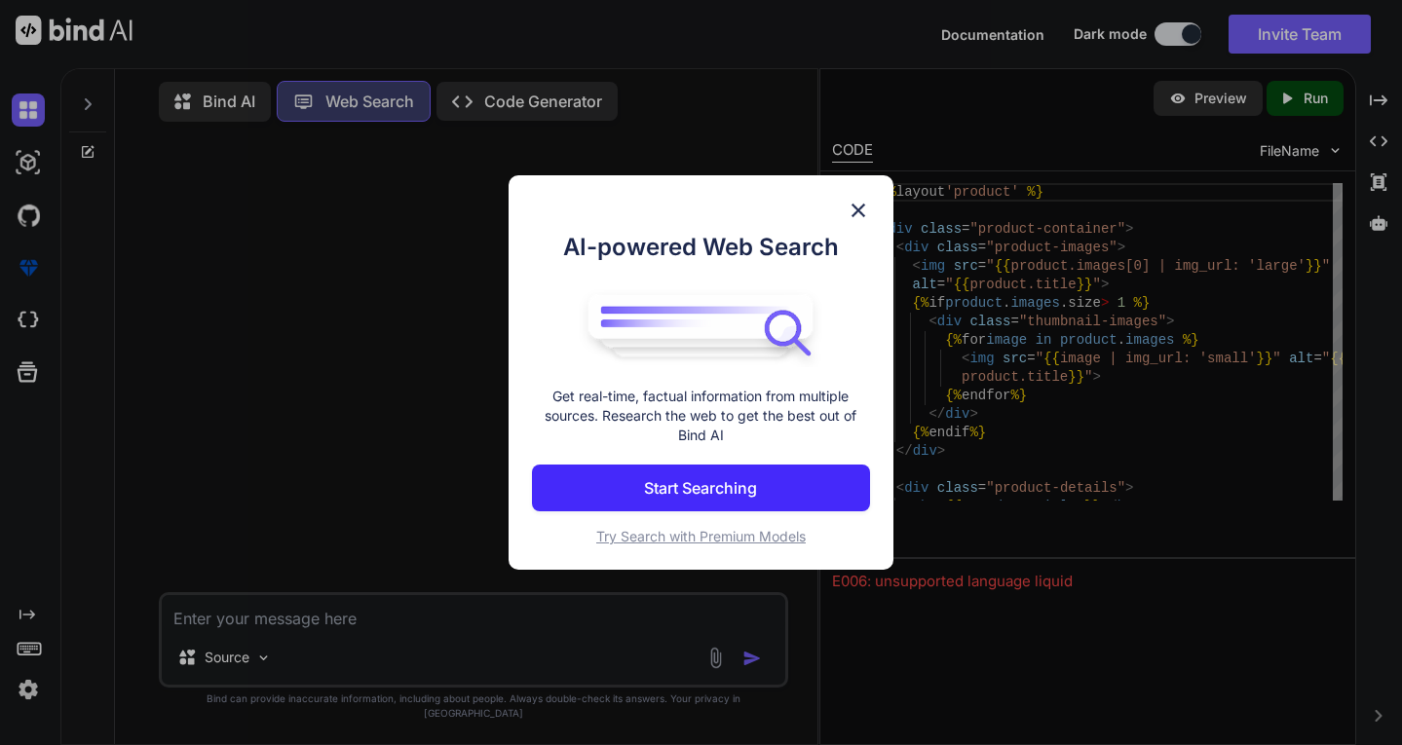
click at [716, 500] on button "Start Searching" at bounding box center [701, 488] width 339 height 47
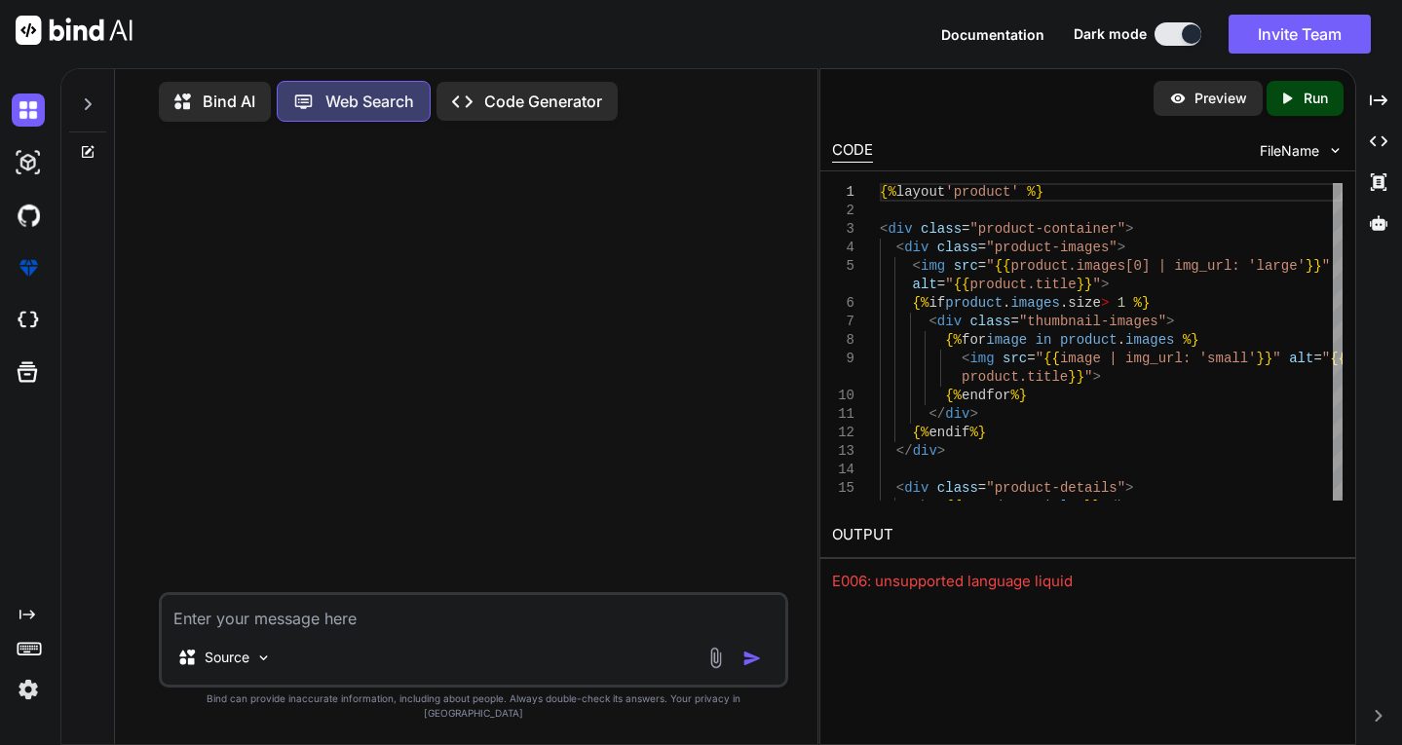
click at [528, 90] on p "Code Generator" at bounding box center [543, 101] width 118 height 23
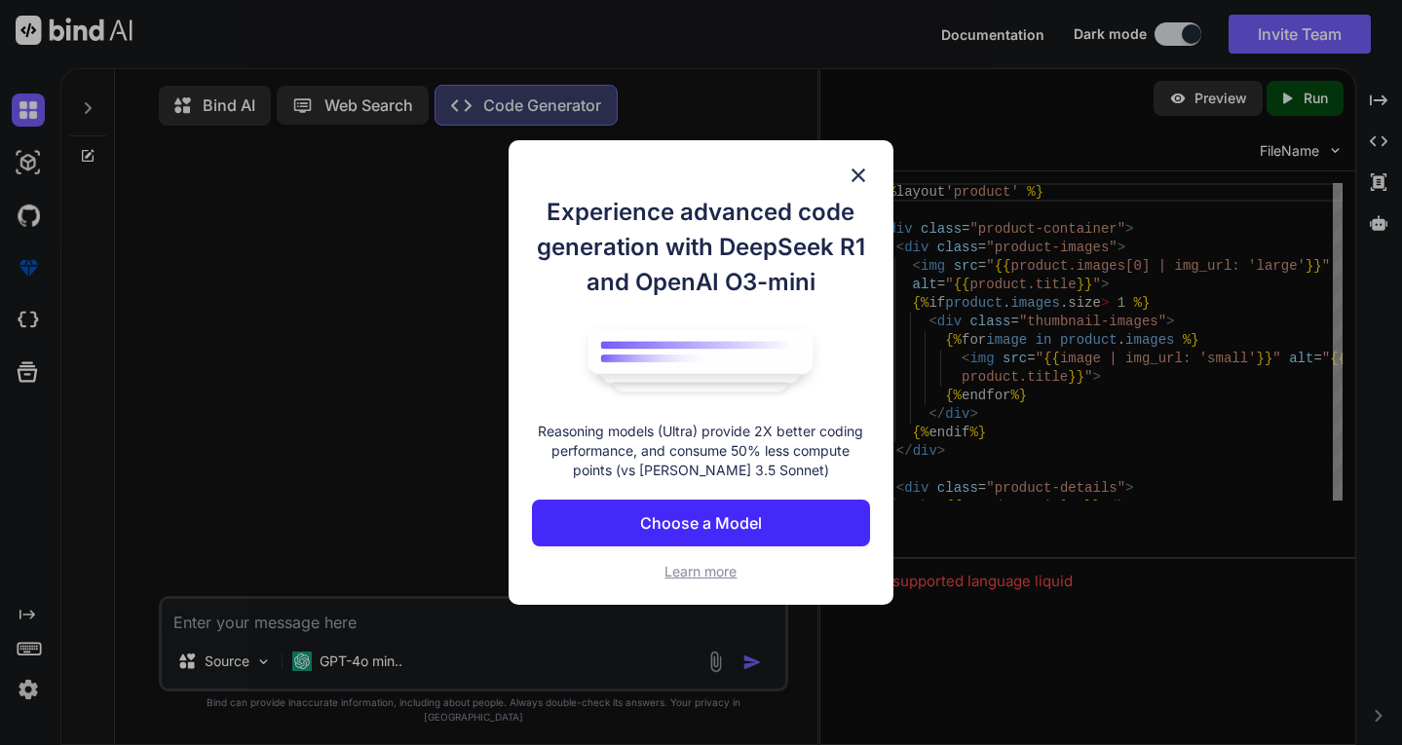
click at [772, 527] on button "Choose a Model" at bounding box center [701, 523] width 339 height 47
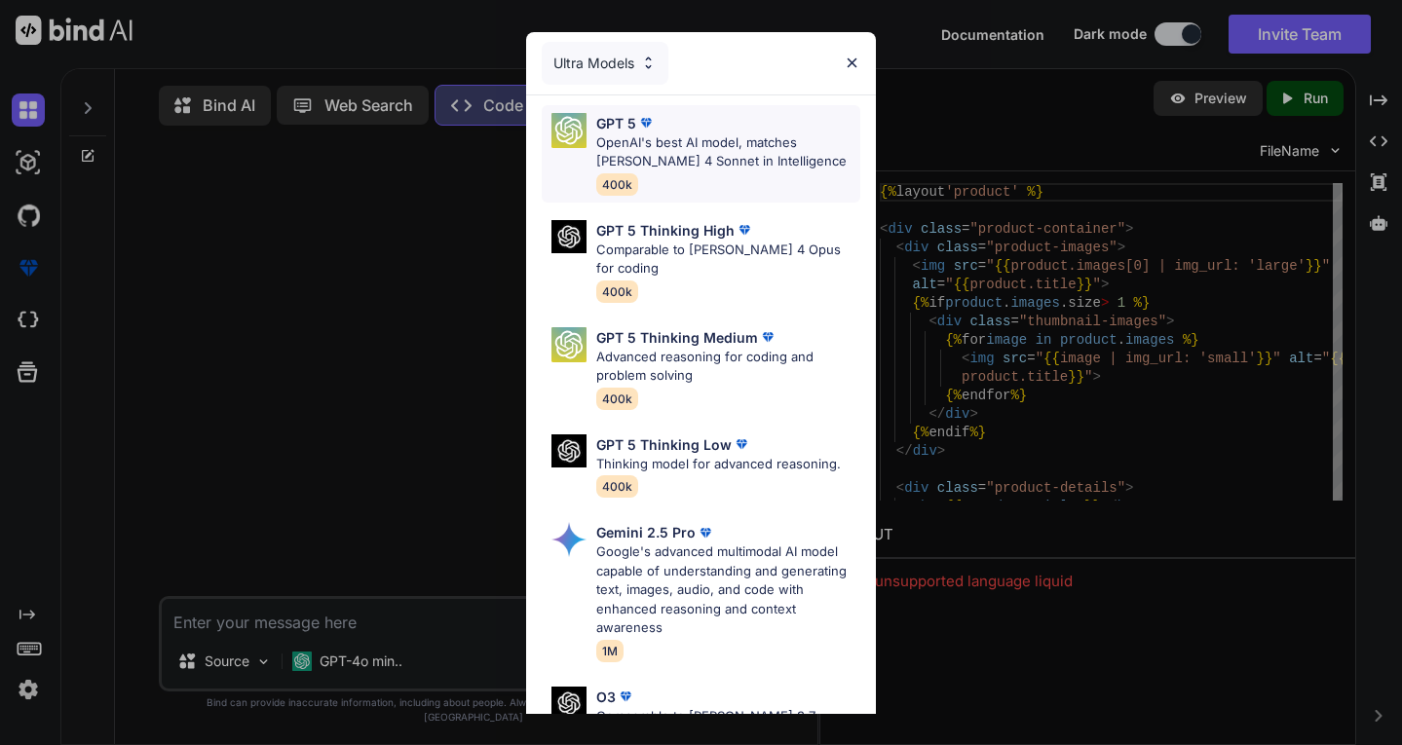
click at [816, 127] on div "GPT 5" at bounding box center [728, 123] width 265 height 20
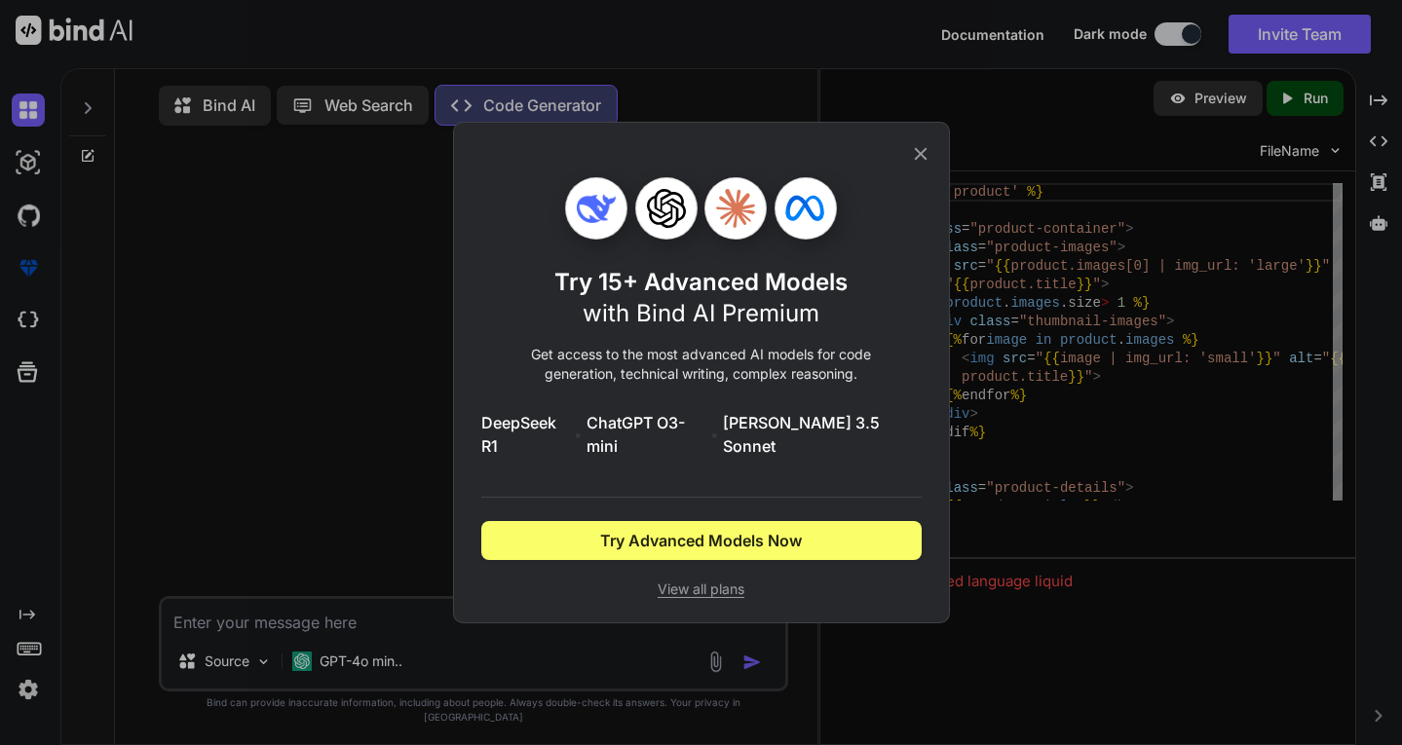
click at [923, 152] on div "Try 15+ Advanced Models with Bind AI Premium Get access to the most advanced AI…" at bounding box center [701, 373] width 497 height 502
click at [924, 160] on icon at bounding box center [920, 153] width 21 height 21
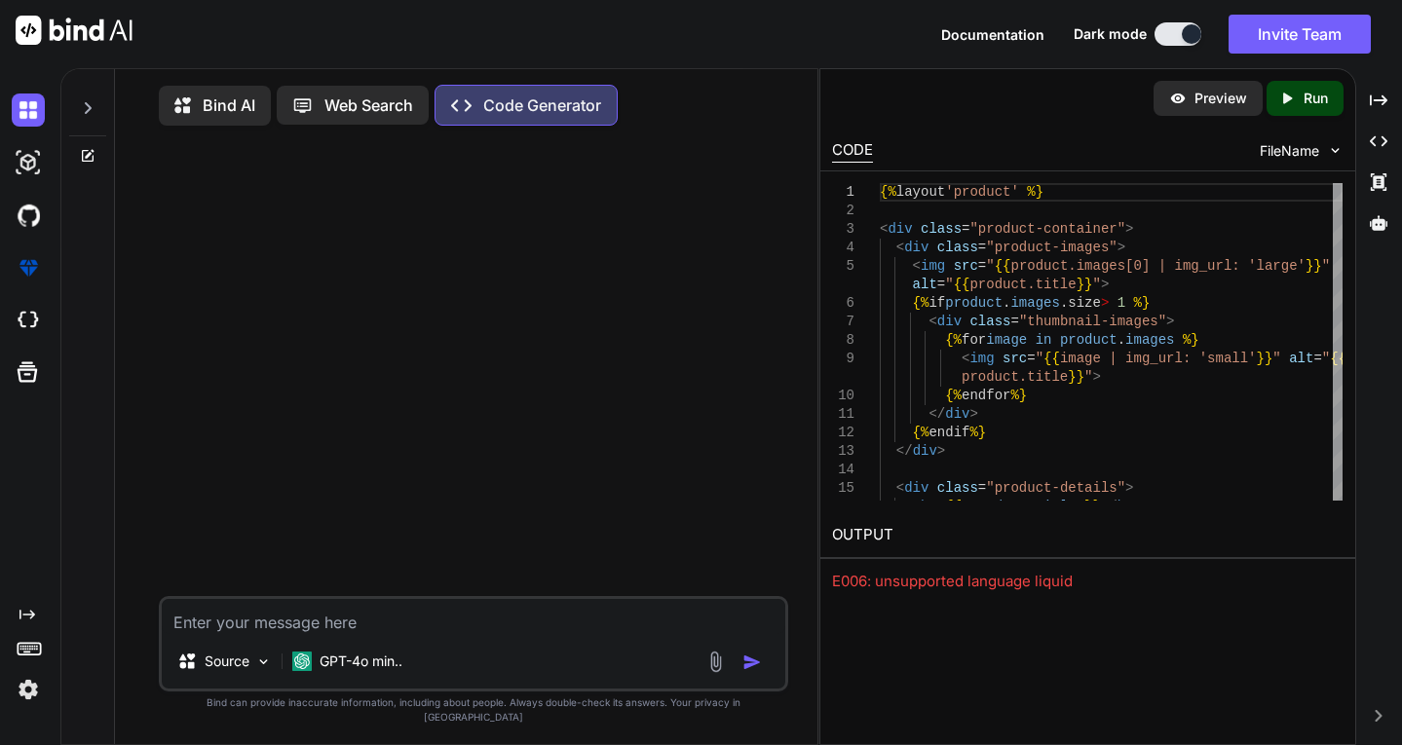
click at [240, 111] on p "Bind AI" at bounding box center [229, 105] width 53 height 23
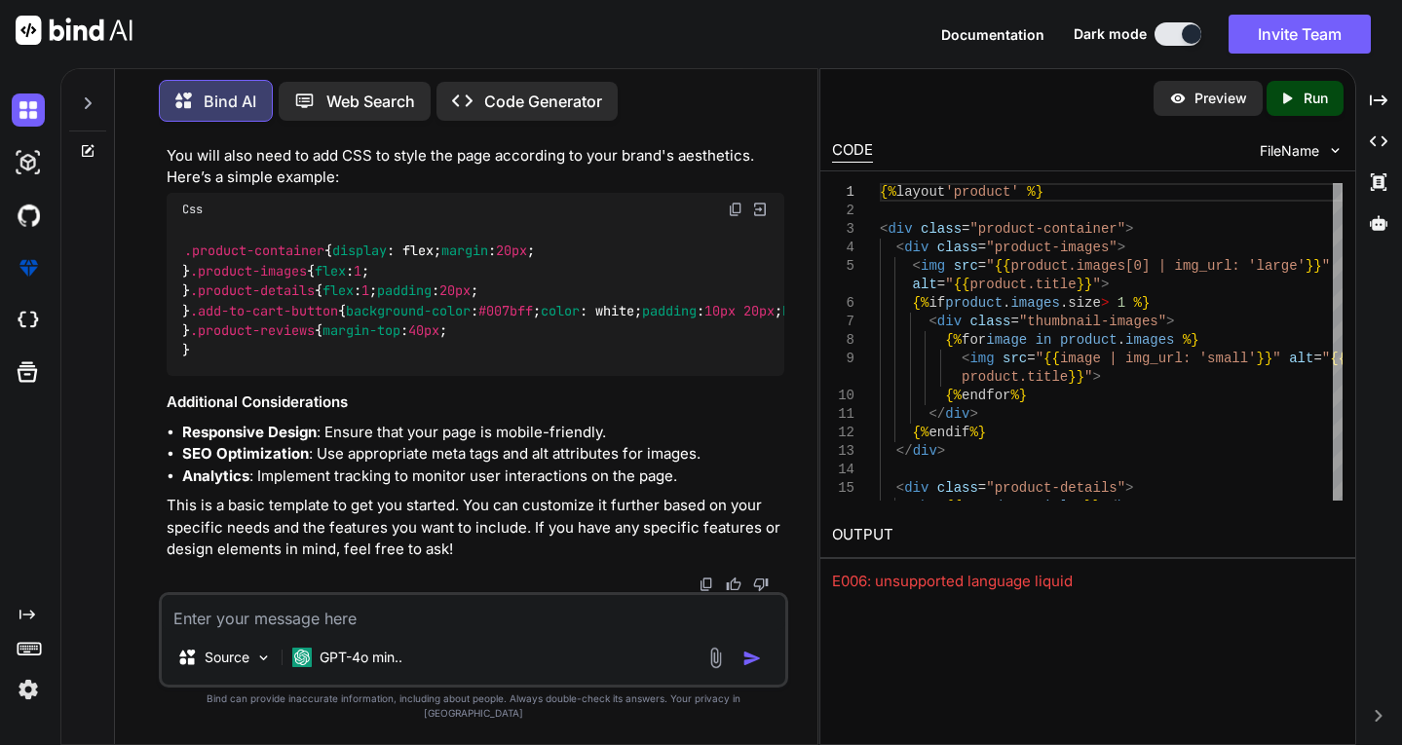
scroll to position [2041, 0]
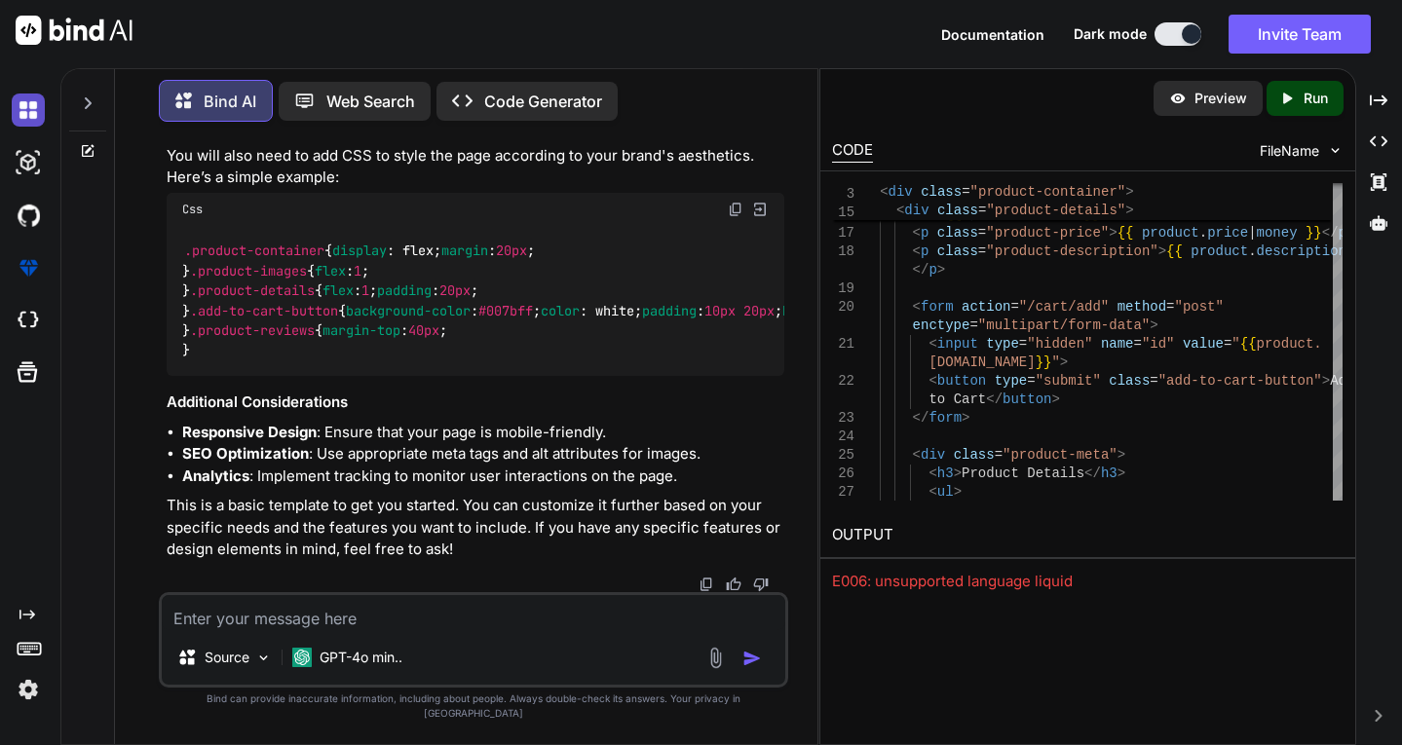
click at [35, 105] on img at bounding box center [28, 110] width 33 height 33
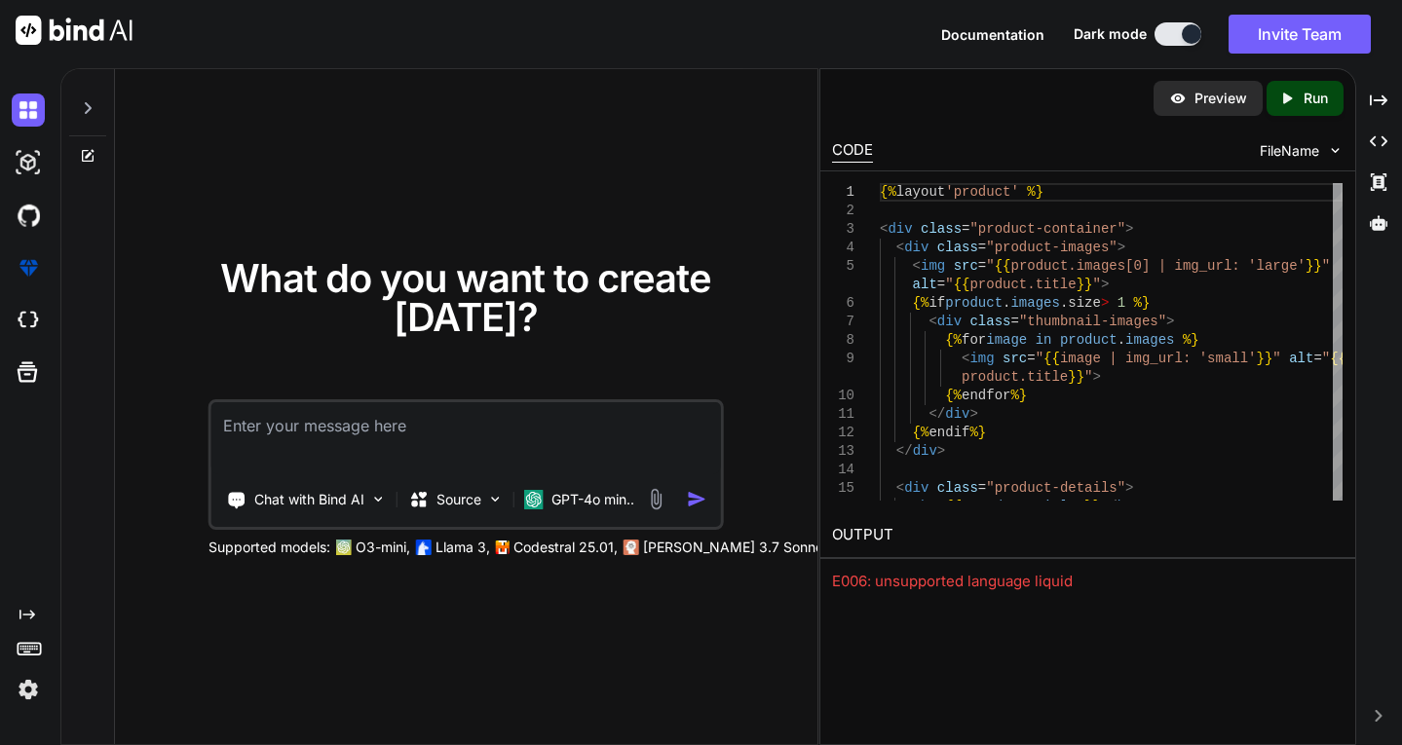
click at [544, 411] on textarea at bounding box center [465, 438] width 508 height 72
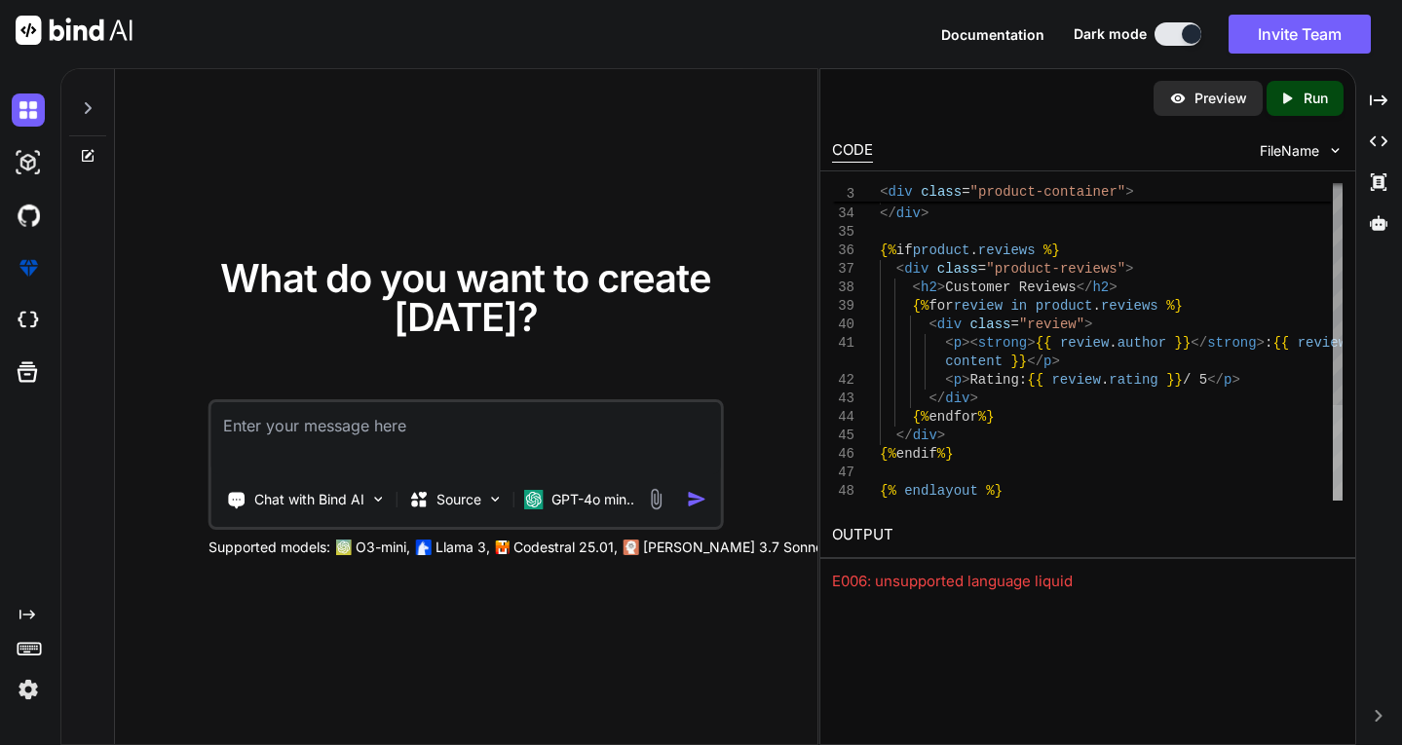
click at [1342, 501] on div at bounding box center [1338, 452] width 10 height 95
click at [498, 406] on textarea at bounding box center [465, 438] width 508 height 72
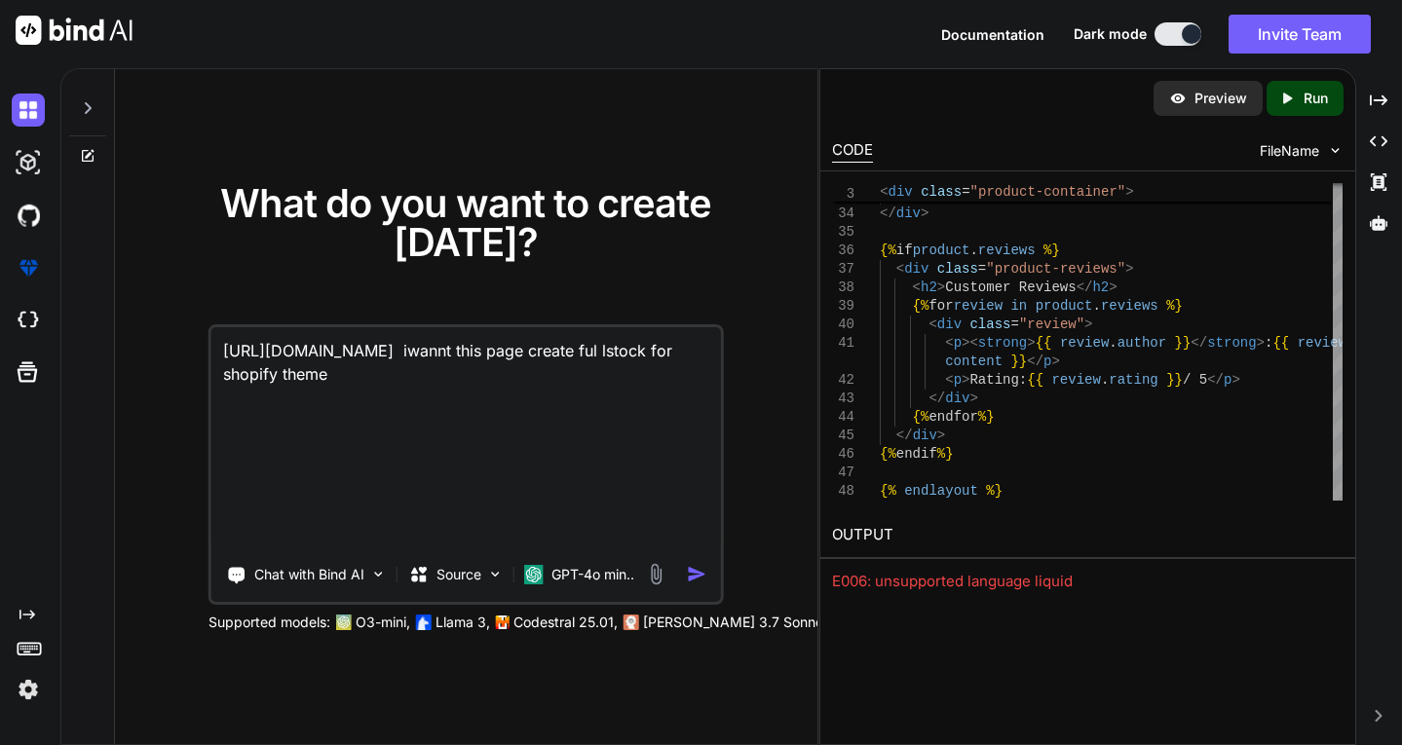
type textarea "[URL][DOMAIN_NAME] iwannt this page create ful lstock for shopify theme"
click at [703, 564] on img "button" at bounding box center [697, 574] width 20 height 20
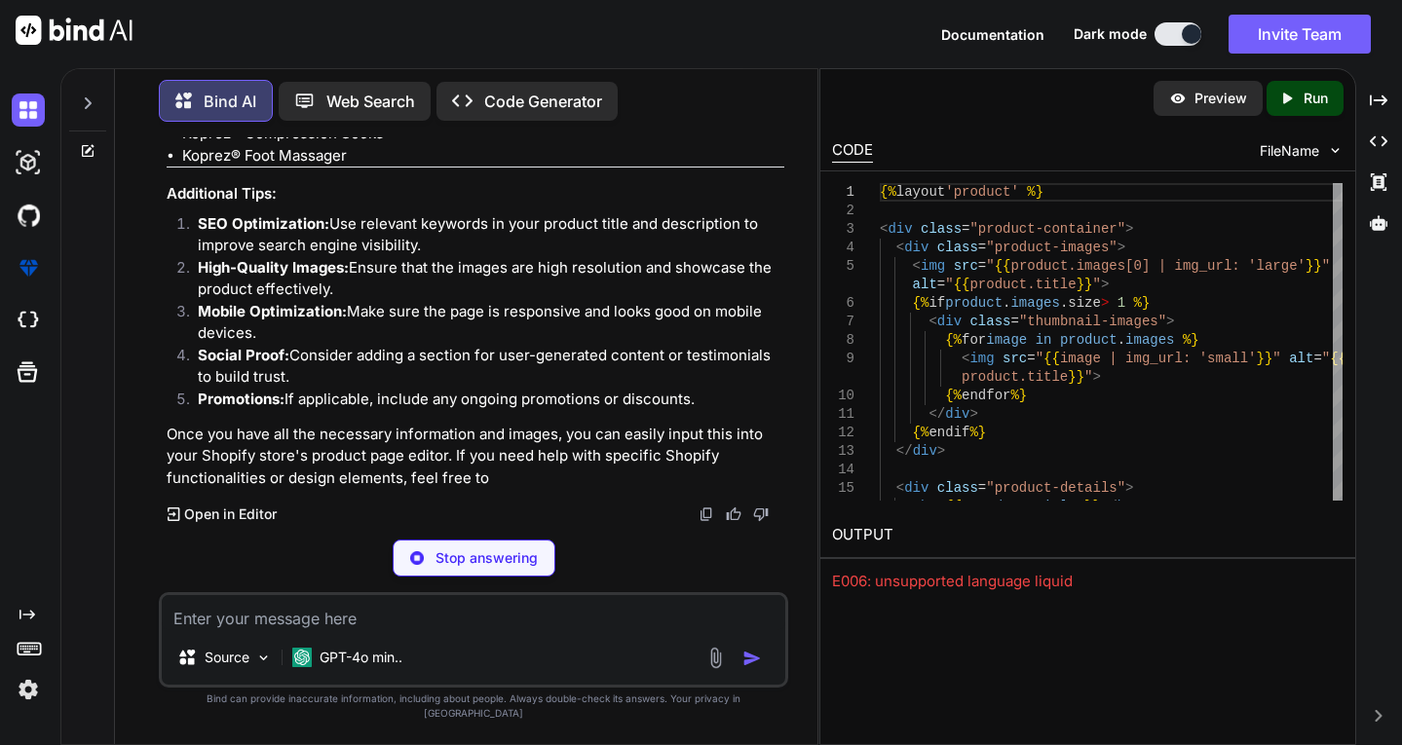
scroll to position [1130, 0]
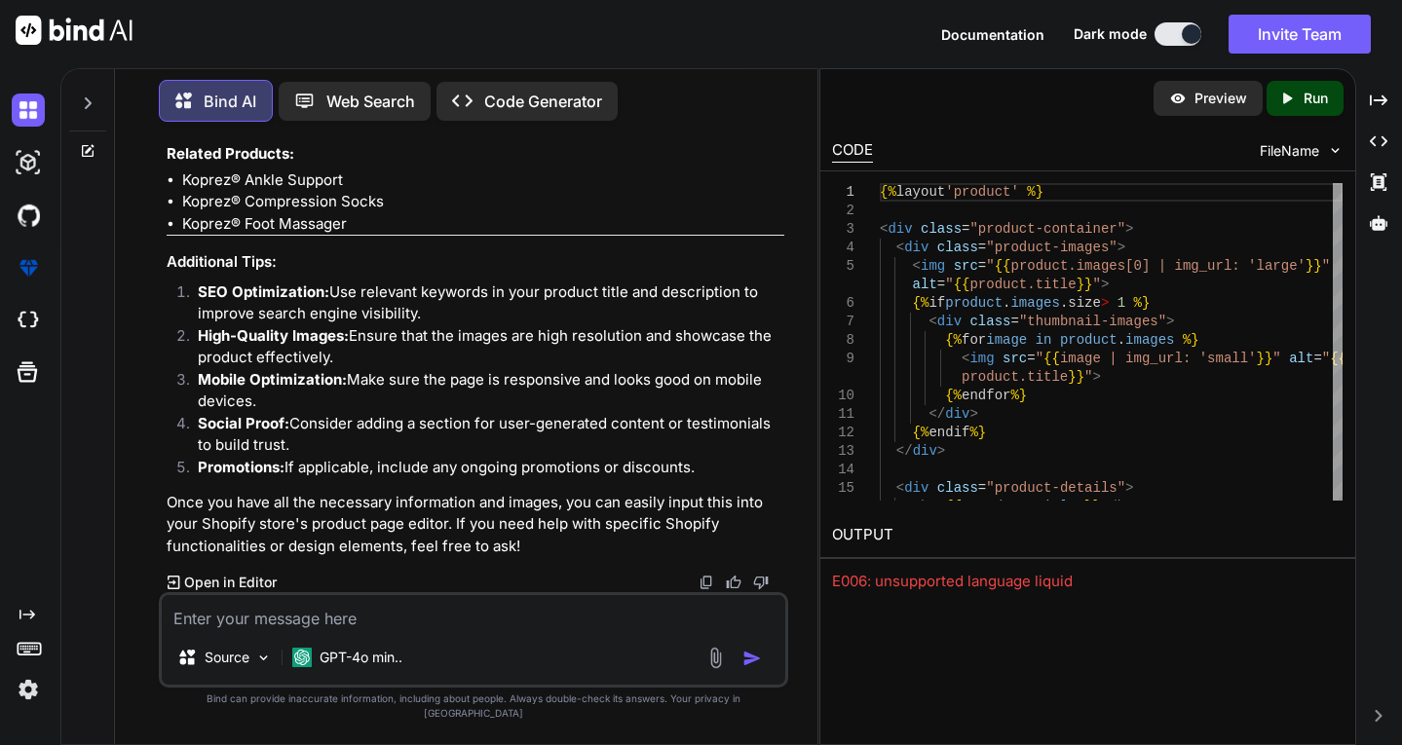
click at [260, 590] on p "Open in Editor" at bounding box center [230, 582] width 93 height 19
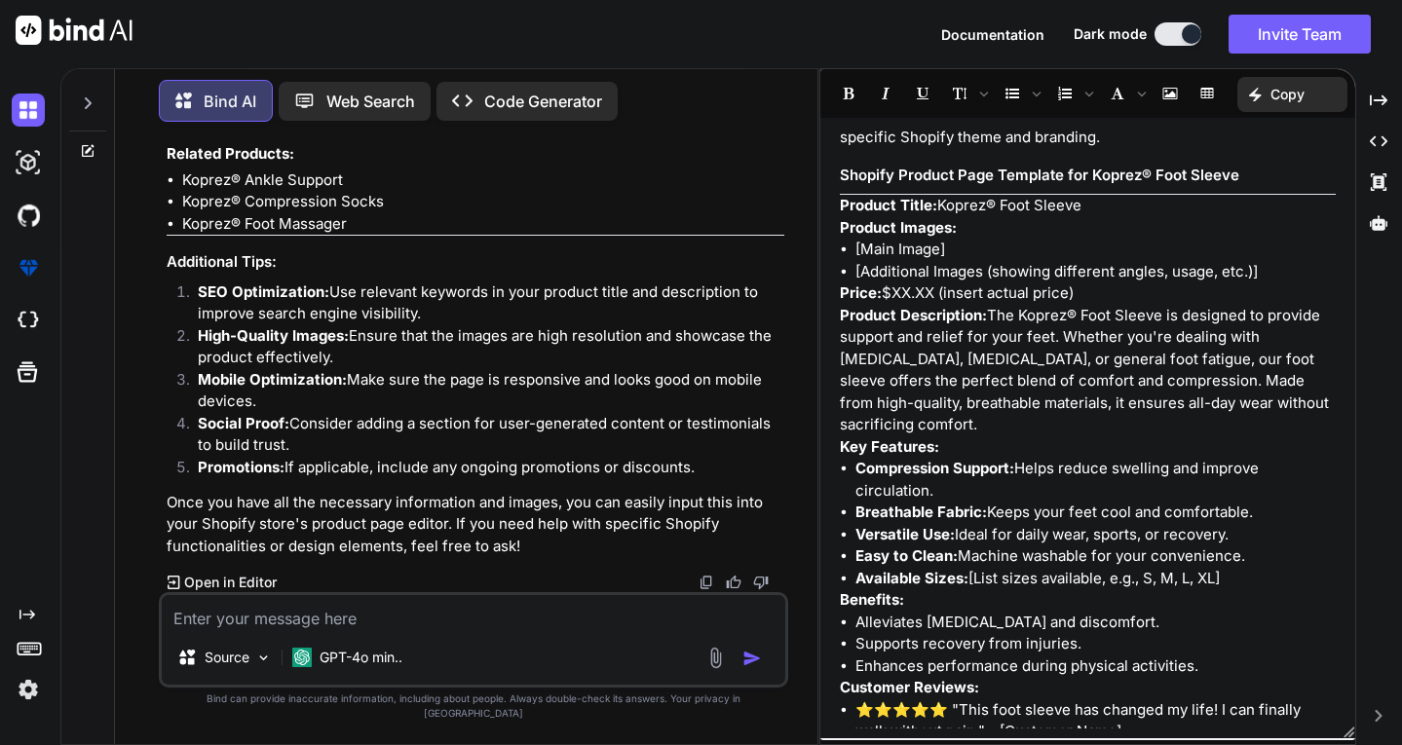
scroll to position [97, 0]
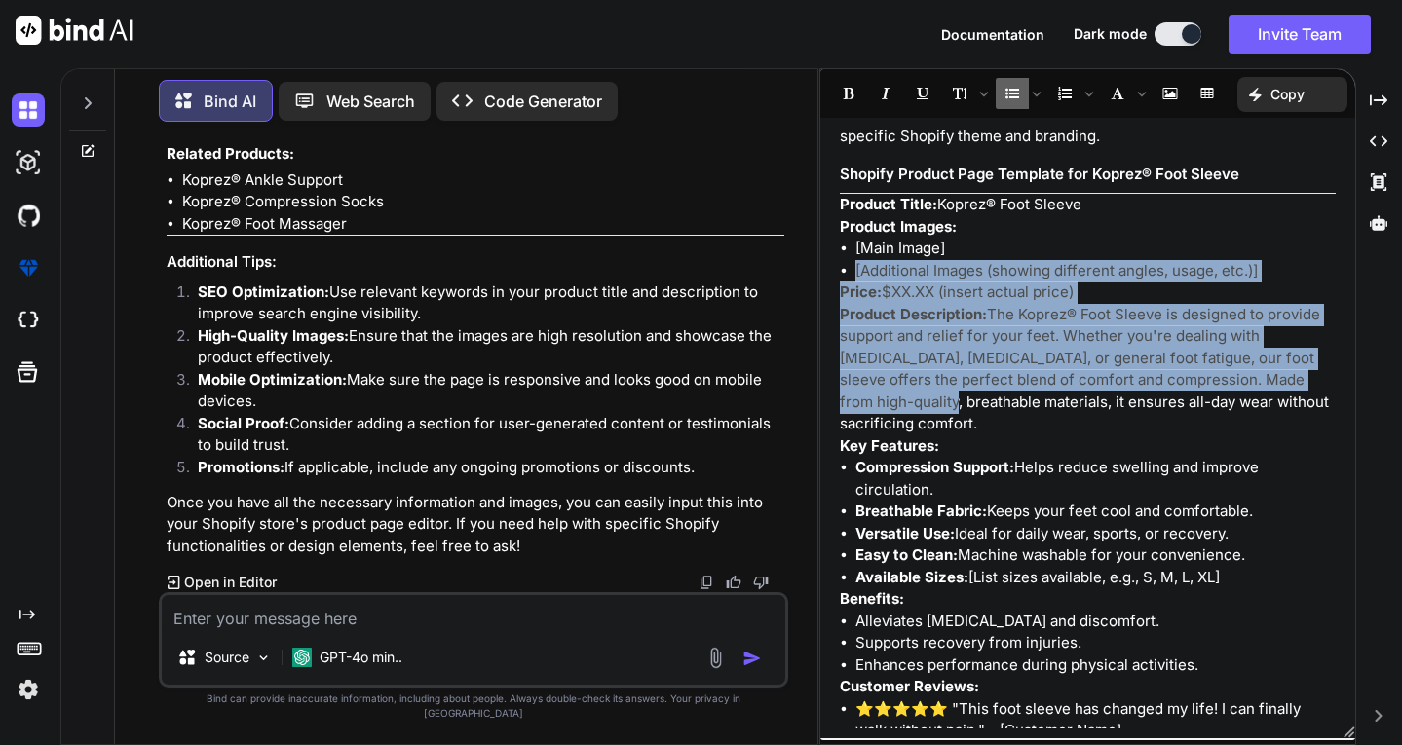
drag, startPoint x: 1344, startPoint y: 273, endPoint x: 1341, endPoint y: 390, distance: 116.9
click at [1341, 390] on div "To create a full stock page for a Shopify theme based on the product from the l…" at bounding box center [1087, 428] width 535 height 601
click at [1340, 291] on div "To create a full stock page for a Shopify theme based on the product from the l…" at bounding box center [1087, 428] width 535 height 601
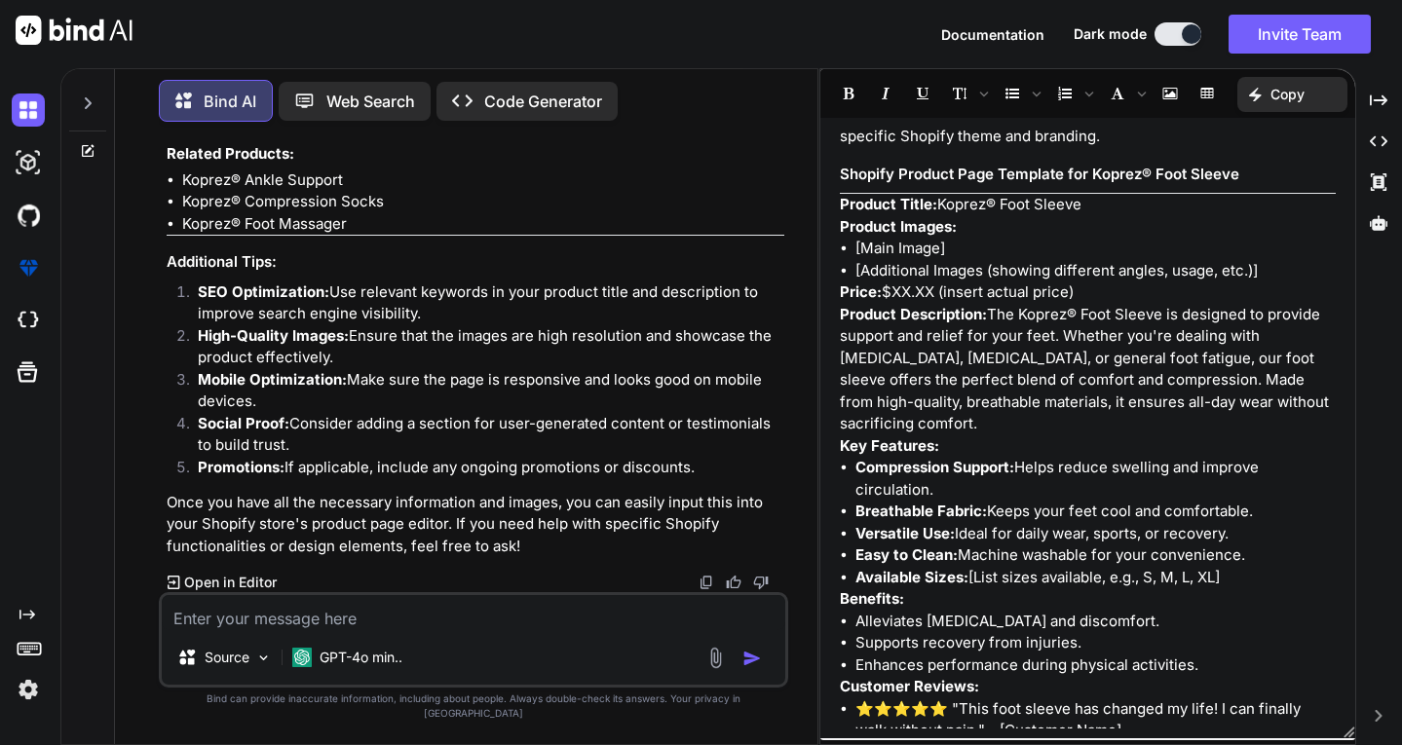
drag, startPoint x: 1357, startPoint y: 313, endPoint x: 1337, endPoint y: 574, distance: 261.8
click at [1337, 574] on div "Bind AI Web Search Created with Pixso. Code Generator You [URL][DOMAIN_NAME] iw…" at bounding box center [730, 406] width 1341 height 677
drag, startPoint x: 1329, startPoint y: 490, endPoint x: 1327, endPoint y: 479, distance: 10.9
click at [1329, 490] on div "To create a full stock page for a Shopify theme based on the product from the l…" at bounding box center [1087, 428] width 535 height 601
drag, startPoint x: 1356, startPoint y: 369, endPoint x: 1378, endPoint y: 507, distance: 139.2
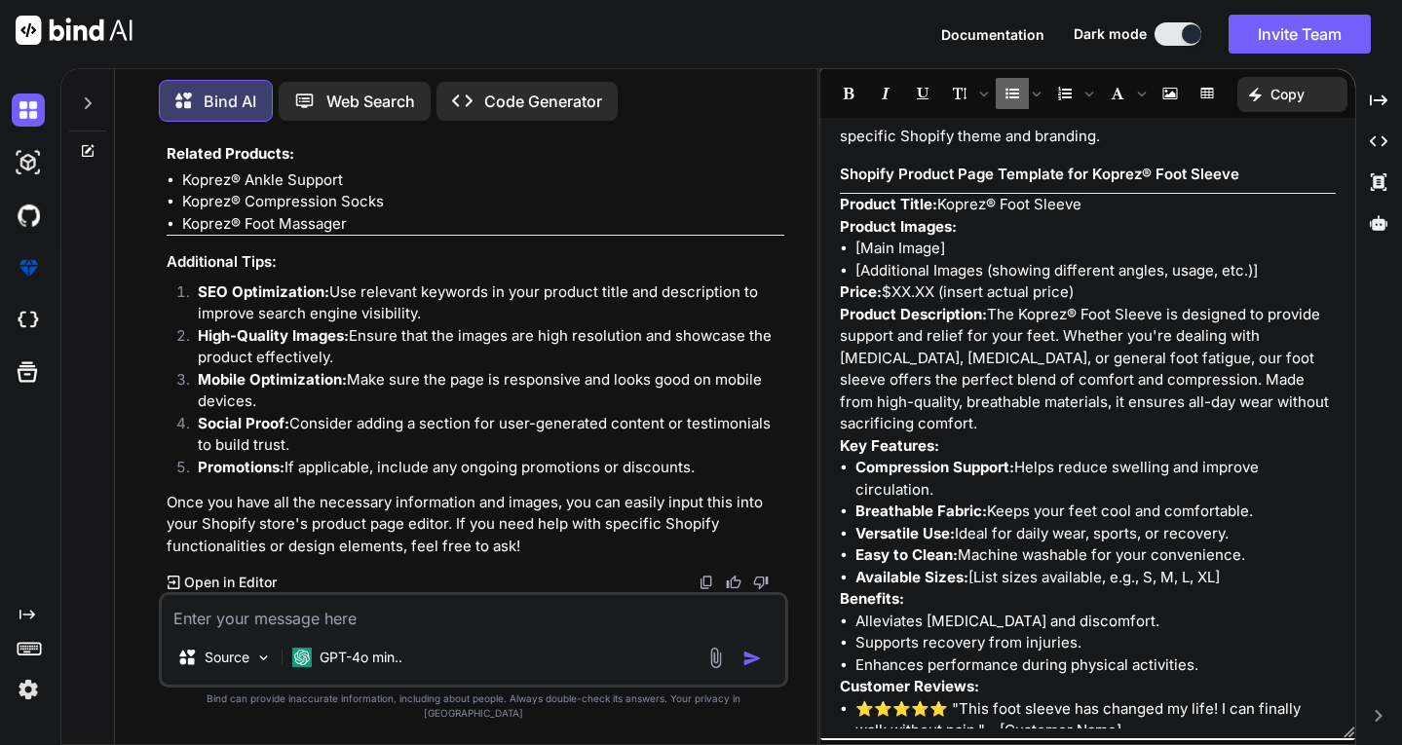
click at [1378, 507] on div "Bind AI Web Search Created with Pixso. Code Generator You [URL][DOMAIN_NAME] iw…" at bounding box center [730, 406] width 1341 height 677
click at [1331, 534] on div "To create a full stock page for a Shopify theme based on the product from the l…" at bounding box center [1087, 428] width 535 height 601
click at [370, 630] on textarea at bounding box center [473, 612] width 623 height 35
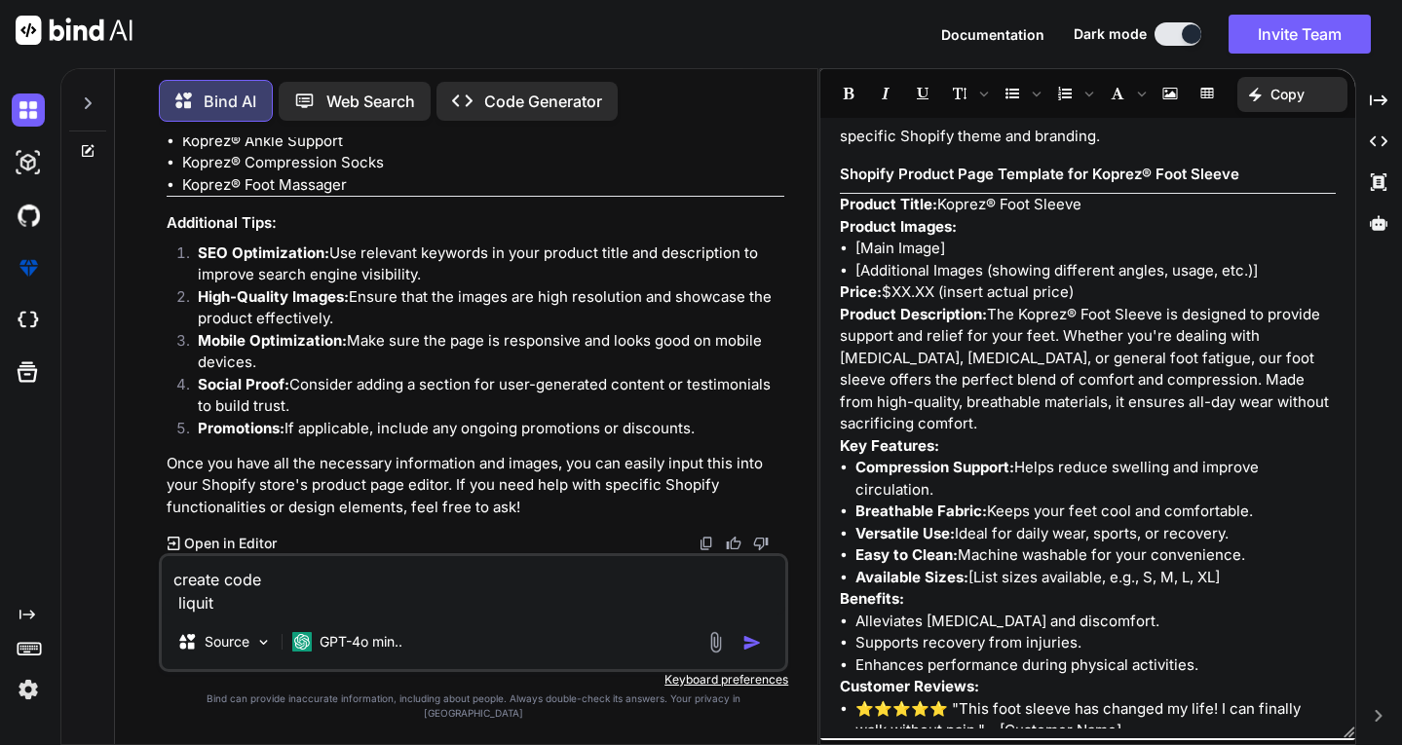
type textarea "create code liquit"
click at [752, 653] on img "button" at bounding box center [751, 642] width 19 height 19
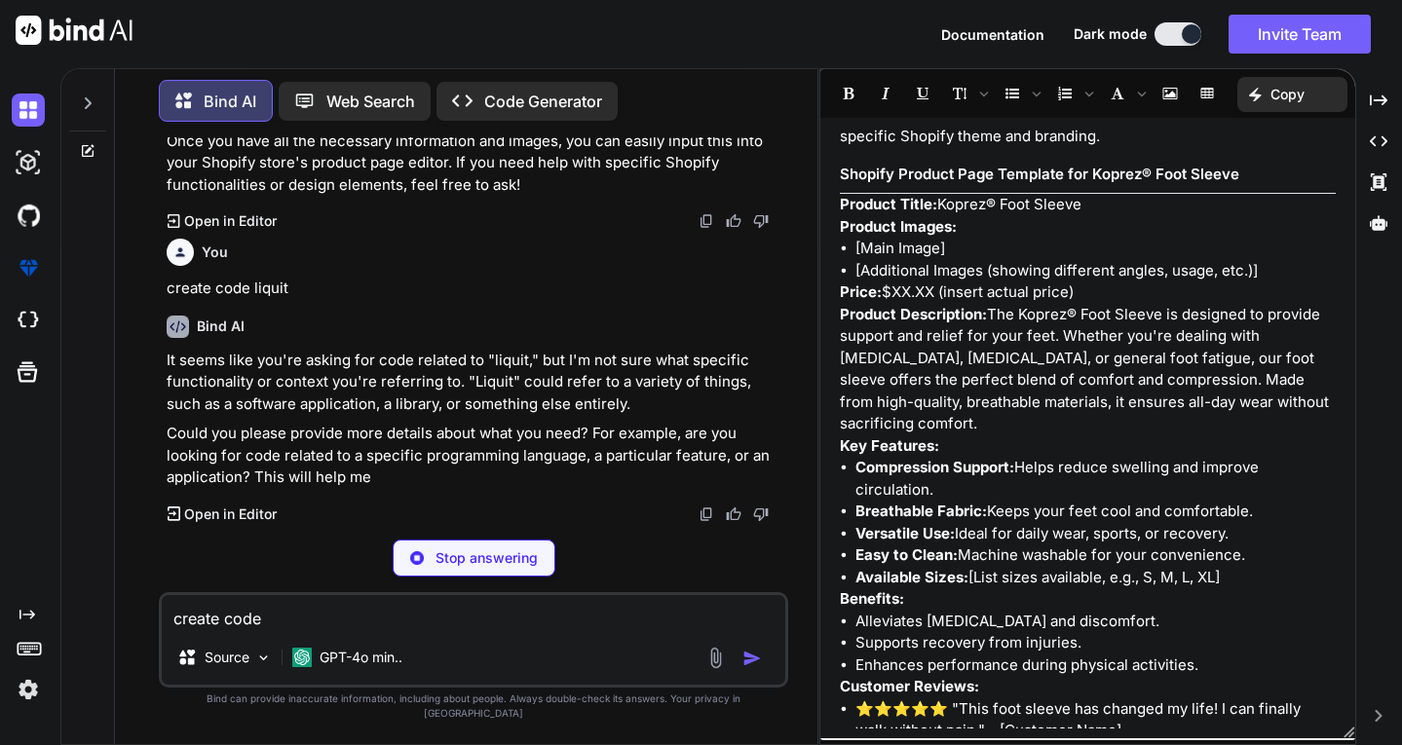
scroll to position [1422, 0]
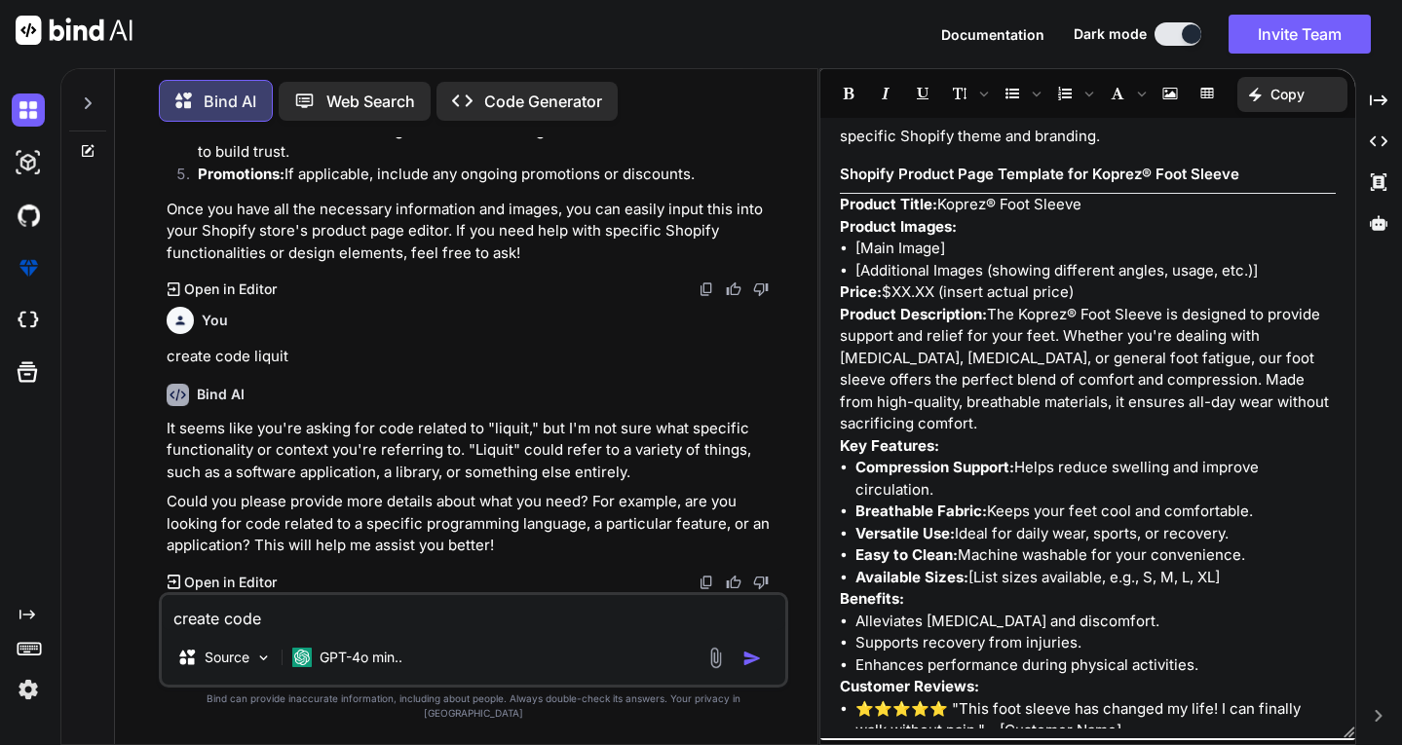
click at [271, 592] on p "Open in Editor" at bounding box center [230, 582] width 93 height 19
